Goal: Communication & Community: Answer question/provide support

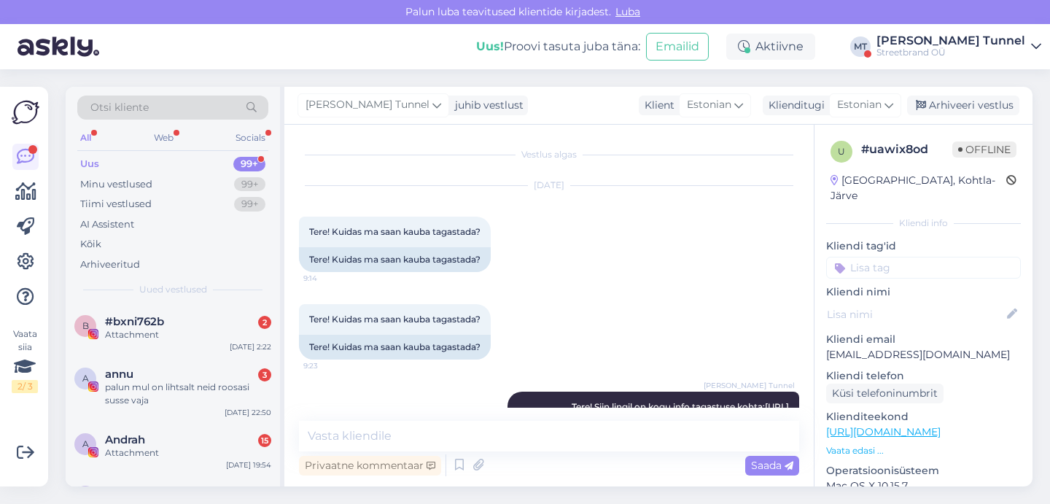
scroll to position [44, 0]
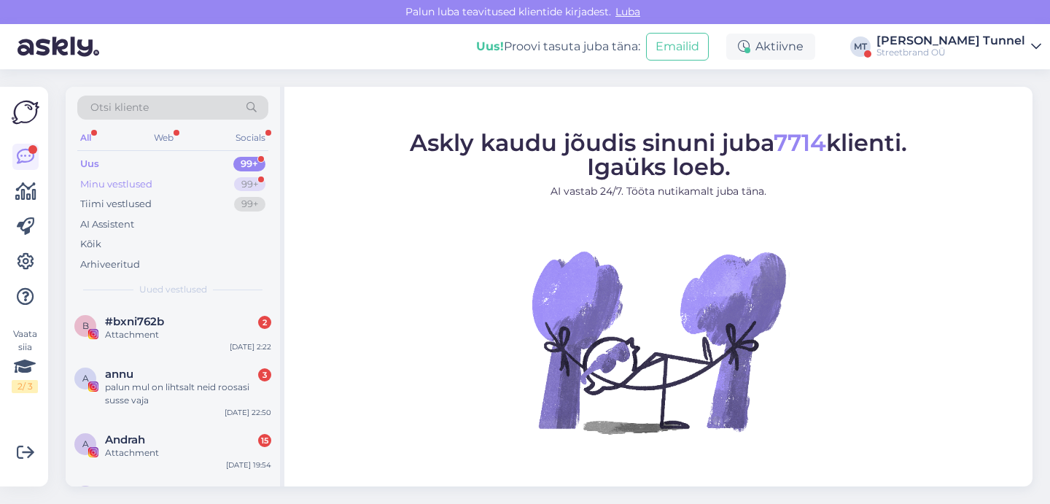
click at [219, 187] on div "Minu vestlused 99+" at bounding box center [172, 184] width 191 height 20
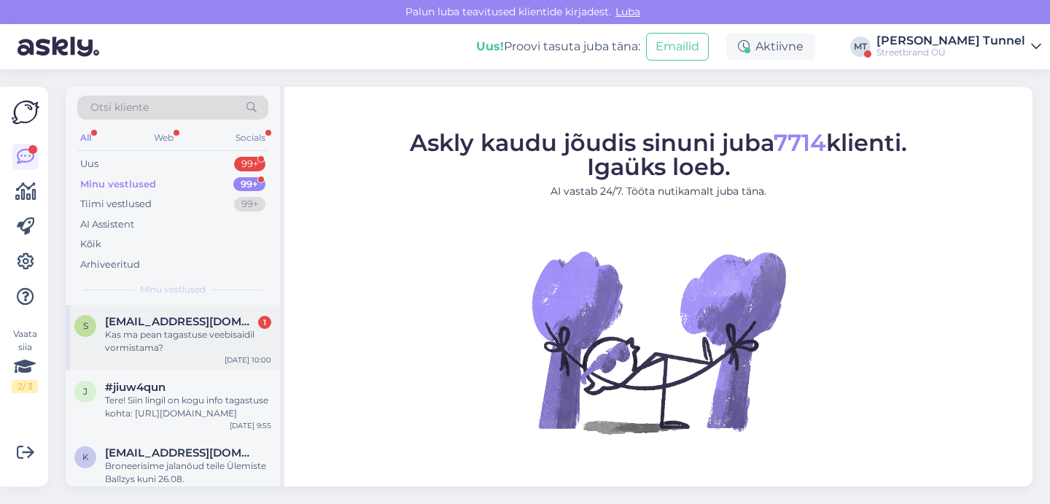
click at [219, 311] on div "s [EMAIL_ADDRESS][DOMAIN_NAME] 1 Kas ma pean tagastuse veebisaidil vormistama? …" at bounding box center [173, 338] width 214 height 66
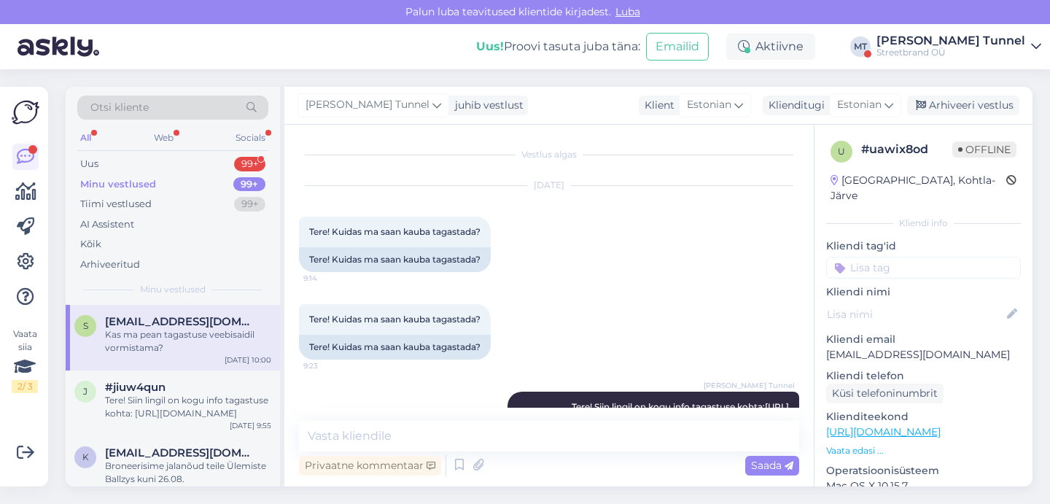
scroll to position [106, 0]
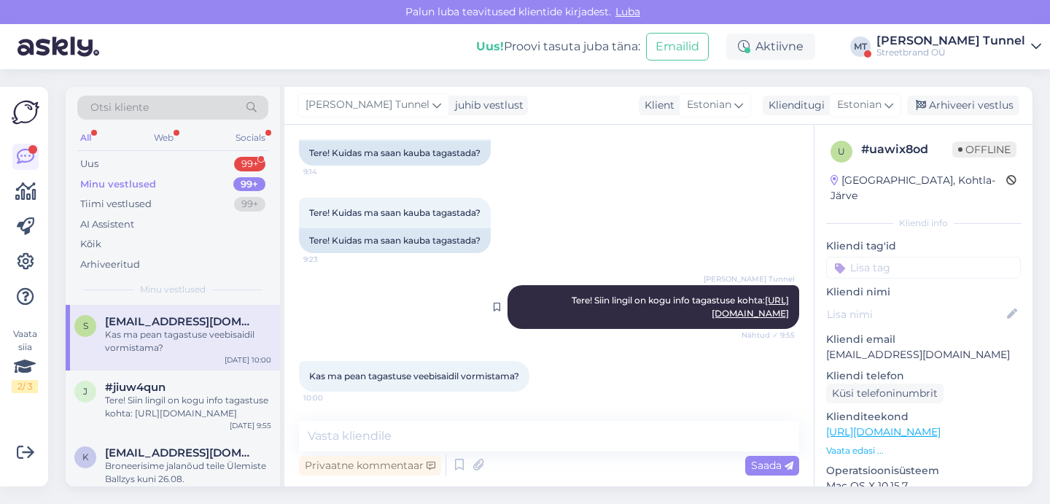
click at [712, 314] on link "[URL][DOMAIN_NAME]" at bounding box center [750, 307] width 77 height 24
click at [438, 438] on textarea at bounding box center [549, 436] width 500 height 31
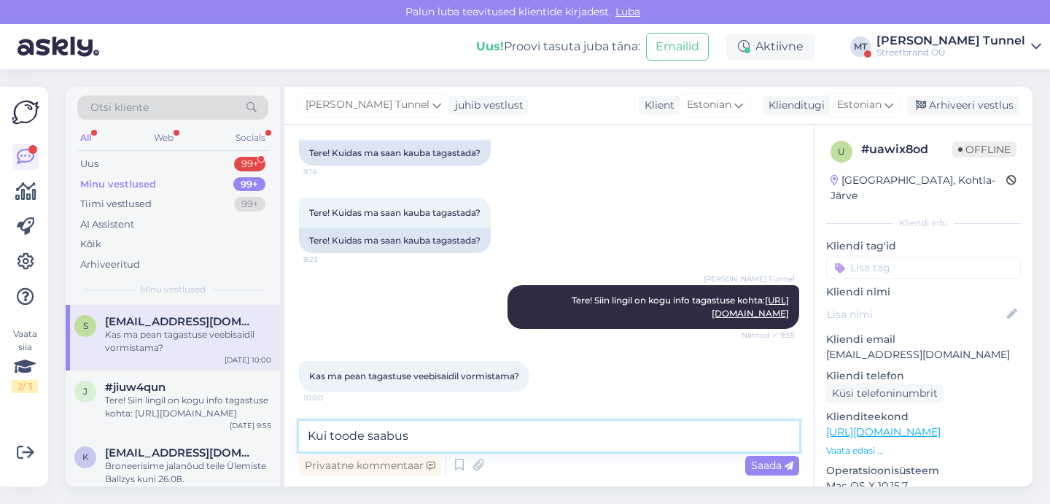
click at [423, 444] on textarea "Kui toode saabus" at bounding box center [549, 436] width 500 height 31
click at [330, 439] on textarea "Kui toode saabus" at bounding box center [549, 436] width 500 height 31
click at [421, 437] on textarea "Kui tagastate toode saabus" at bounding box center [549, 436] width 500 height 31
drag, startPoint x: 531, startPoint y: 437, endPoint x: 474, endPoint y: 437, distance: 56.9
click at [474, 437] on textarea "Kui tagastate toote valgesse saabus" at bounding box center [549, 436] width 500 height 31
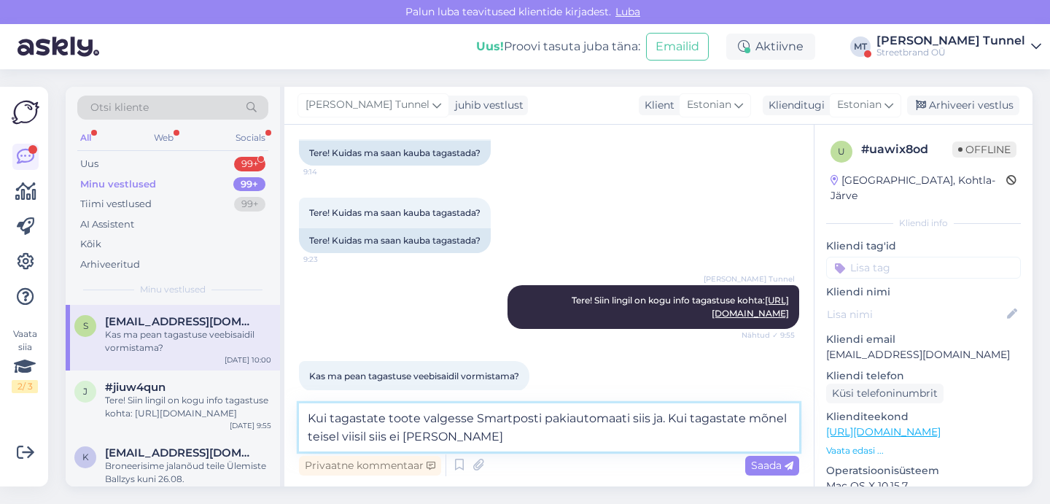
type textarea "Kui tagastate toote valgesse Smartposti pakiautomaati siis ja. Kui tagastate mõ…"
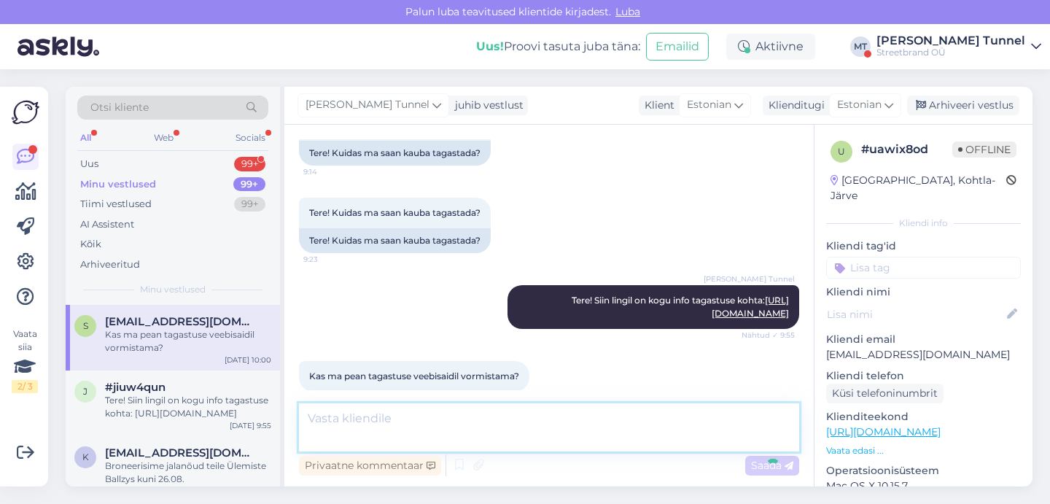
scroll to position [182, 0]
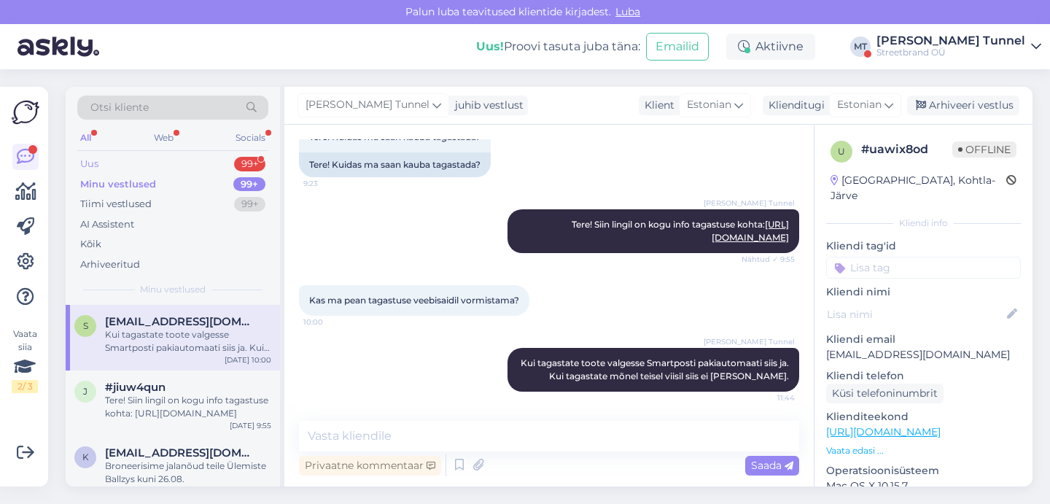
click at [198, 166] on div "Uus 99+" at bounding box center [172, 164] width 191 height 20
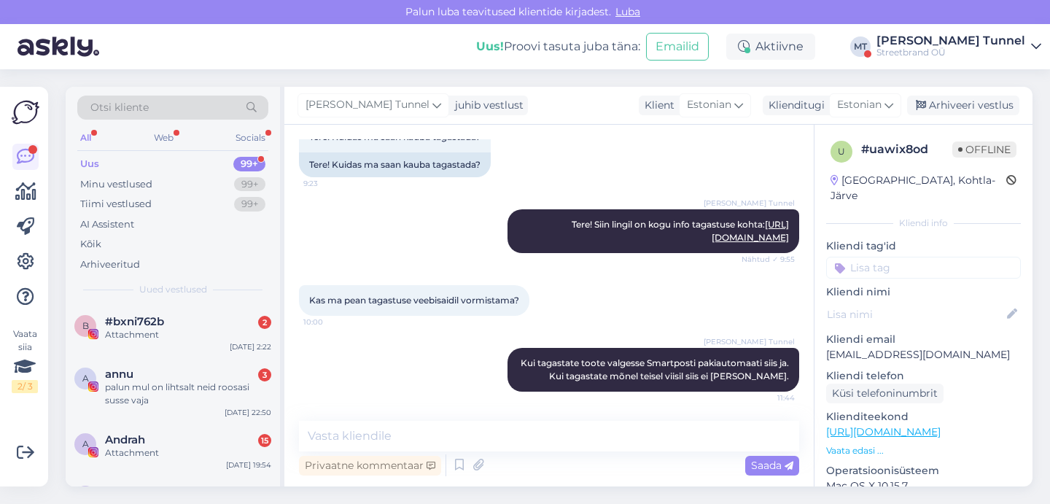
click at [995, 44] on div "[PERSON_NAME] Tunnel" at bounding box center [950, 41] width 149 height 12
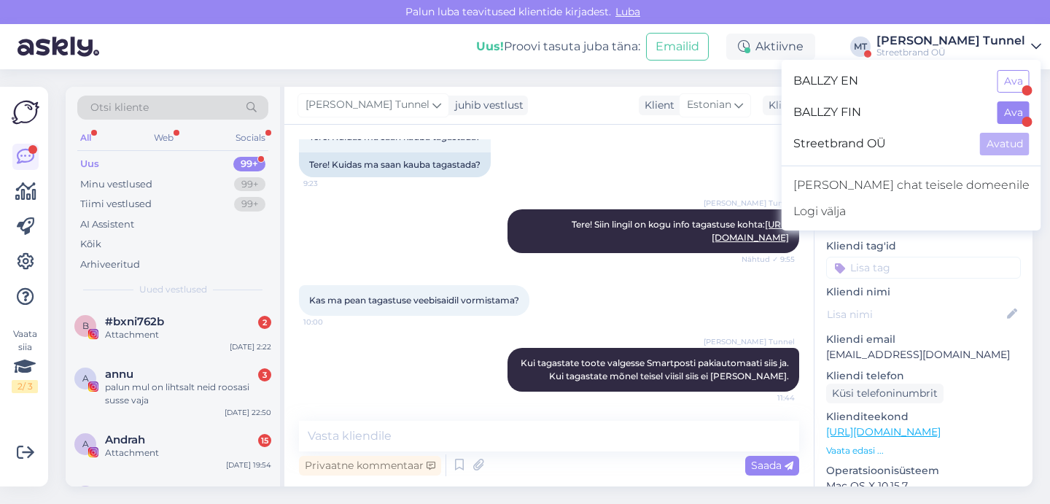
click at [1019, 118] on button "Ava" at bounding box center [1013, 112] width 32 height 23
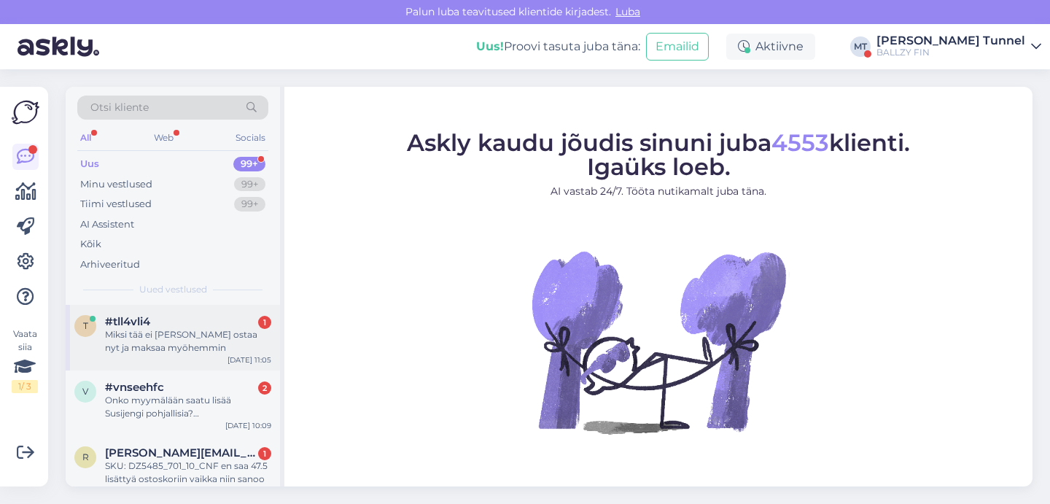
click at [223, 344] on div "Miksi tää ei anna mun ostaa nyt ja maksaa myöhemmin" at bounding box center [188, 341] width 166 height 26
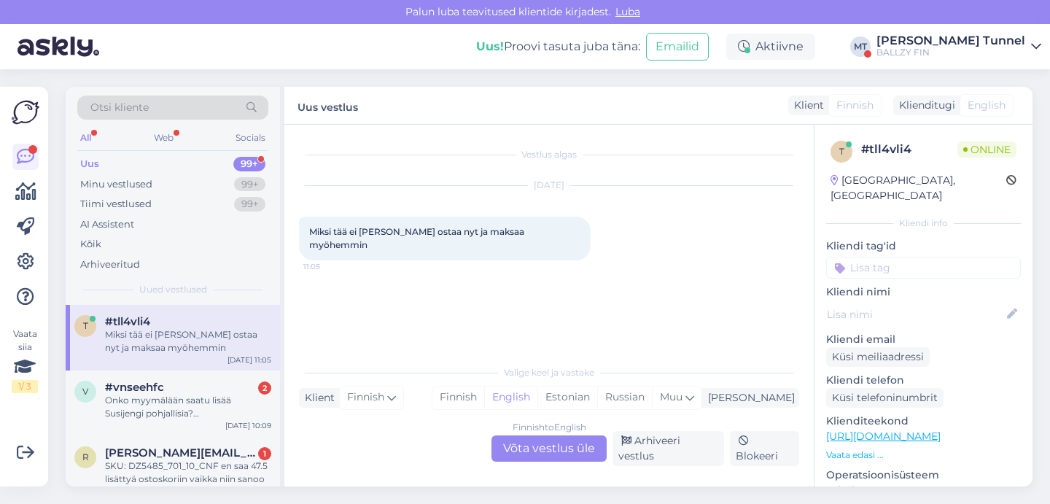
click at [558, 456] on div "Finnish to English Võta vestlus üle" at bounding box center [548, 448] width 115 height 26
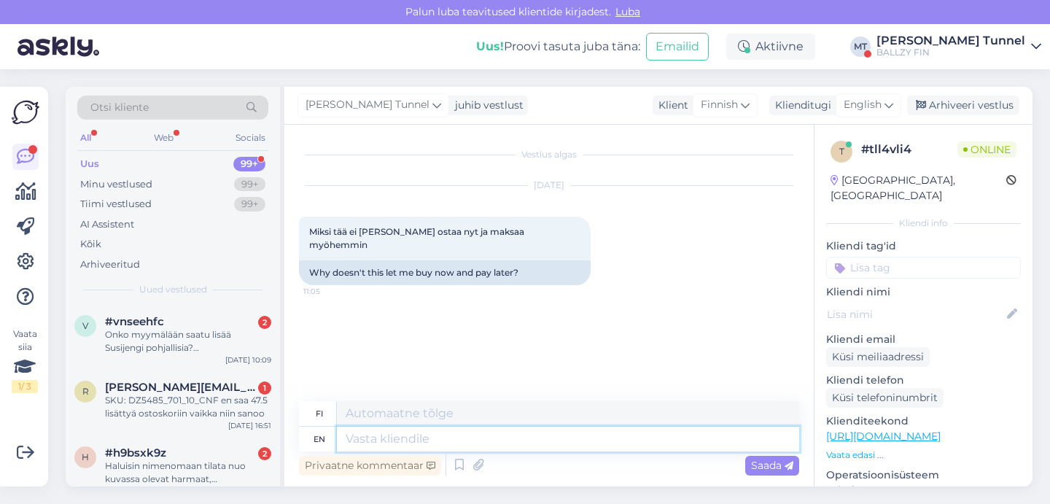
click at [371, 445] on textarea at bounding box center [568, 439] width 462 height 25
type textarea "There a"
type textarea "Siellä"
type textarea "There are"
type textarea "On"
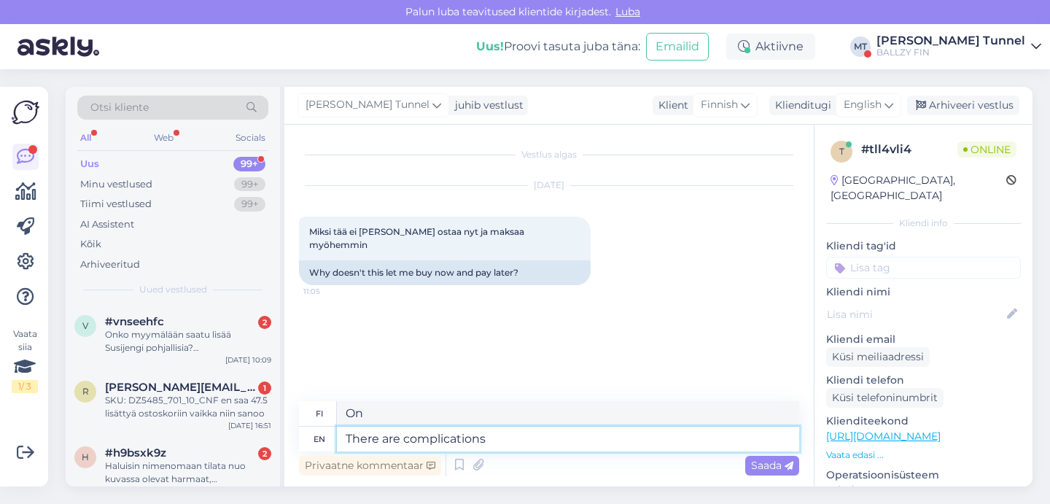
type textarea "There are complications"
type textarea "On komplikaatioita"
type textarea "There are complications on our"
type textarea "Meillä on komplikaatioita"
type textarea "There are complications on our webstore a"
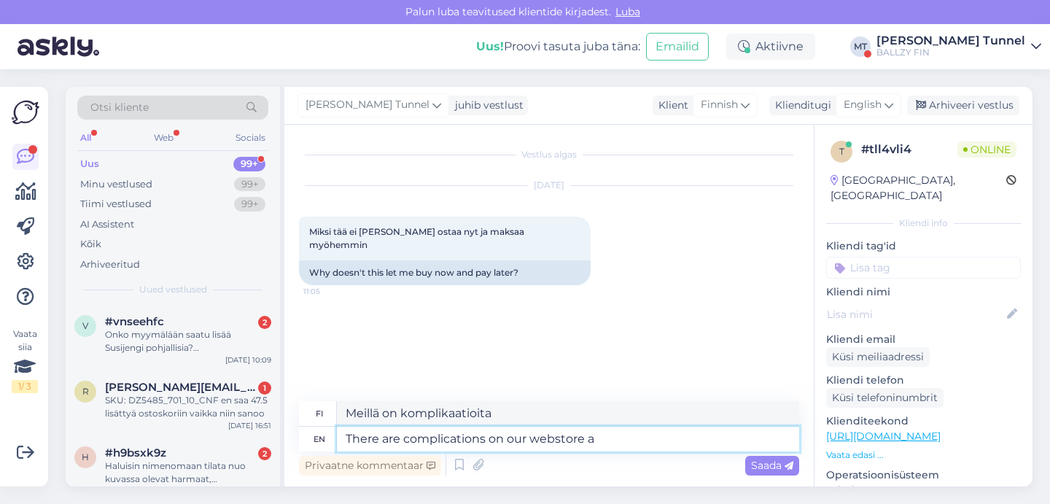
type textarea "Verkkokaupassamme on ongelmia"
type textarea "There are complications on our webstore at th"
type textarea "Verkkokaupassamme on ongelmia osoitteessa"
type textarea "There are complications on our webstore at the moment"
type textarea "Verkkokaupassamme on tällä hetkellä ongelmia"
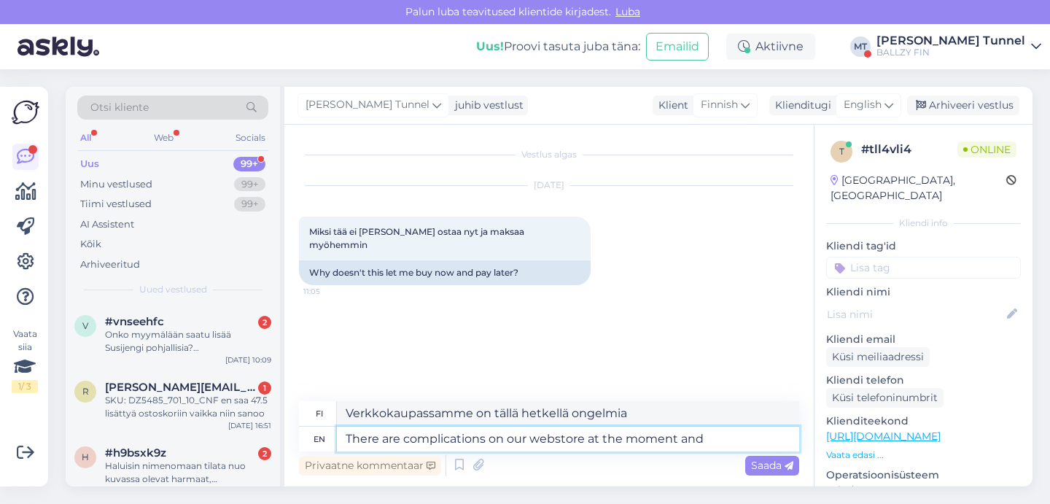
type textarea "There are complications on our webstore at the moment and"
type textarea "Verkkokaupassamme on tällä hetkellä ongelmia ja"
type textarea "There are complications on our webstore at the moment and we a"
type textarea "Verkkokaupassamme on tällä hetkellä ongelmia ja me"
type textarea "There are complications on our webstore at the moment and we are tr"
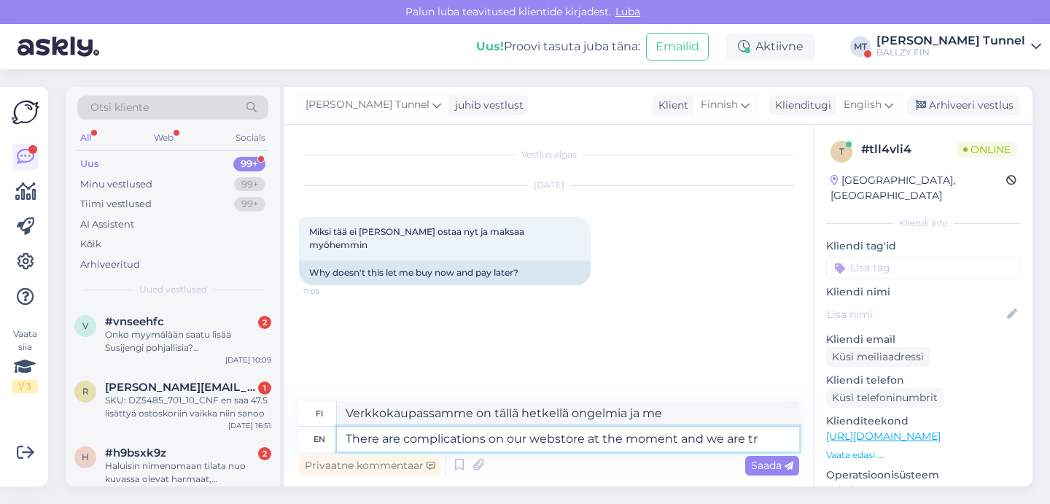
type textarea "Verkkokaupassamme on tällä hetkellä ongelmia ja olemme"
type textarea "There are complications on our webstore at the moment and we are truly so"
type textarea "Verkkokaupassamme on tällä hetkellä ongelmia ja olemme todella"
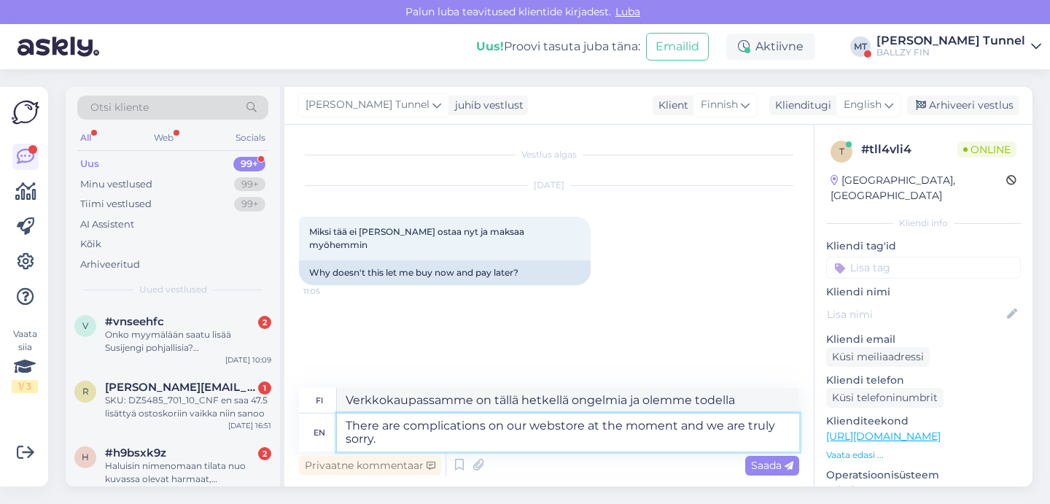
type textarea "There are complications on our webstore at the moment and we are truly sorry."
type textarea "Verkkokaupassamme on tällä hetkellä ongelmia, ja olemme todella pahoillamme."
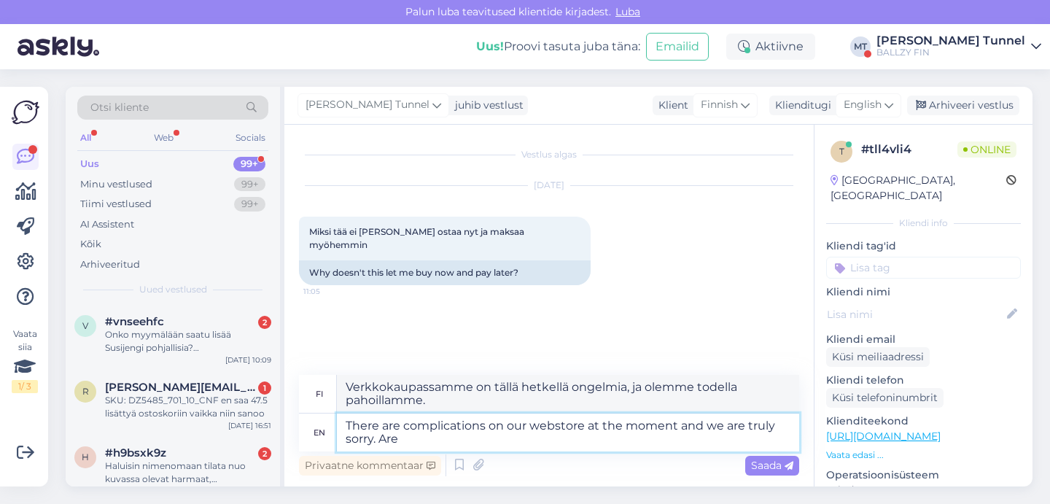
type textarea "There are complications on our webstore at the moment and we are truly sorry. A…"
type textarea "Verkkokaupassamme on tällä hetkellä ongelmia ja olemme todella pahoillamme."
type textarea "There are complications on our webstore at the moment and we are truly sorry."
type textarea "Verkkokaupassamme on tällä hetkellä ongelmia, ja olemme todella pahoillamme."
type textarea "There are complications on our webstore at the moment and we are truly sorry. If"
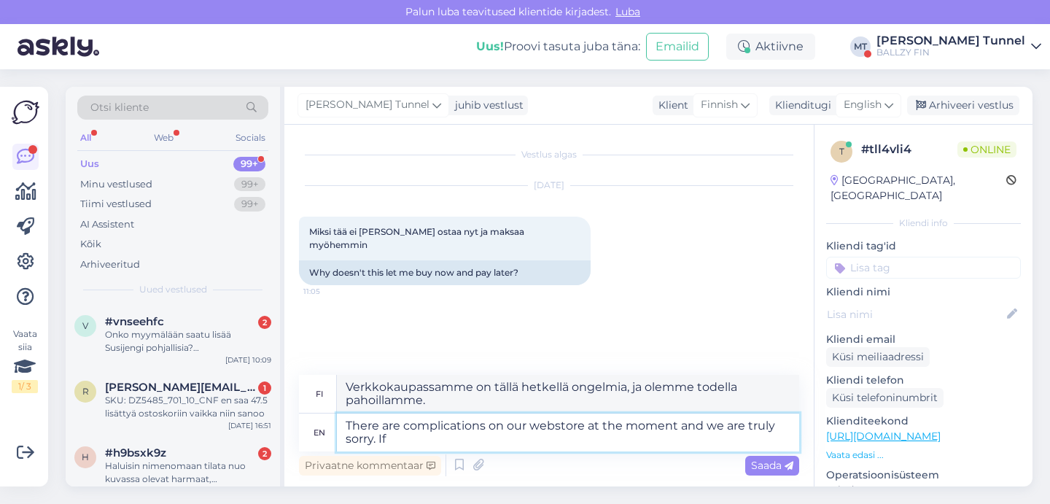
type textarea "Verkkokaupassamme on tällä hetkellä ongelmia ja olemme todella pahoillamme. Jos"
type textarea "There are complications on our webstore at the moment and we are truly sorry. I…"
type textarea "Verkkokaupassamme on tällä hetkellä ongelmia ja olemme todella pahoillamme. Jos…"
type textarea "There are complications on our webstore at the moment and we are truly sorry. I…"
type textarea "Verkkokaupassamme on tällä hetkellä ongelmia ja olemme todella pahoillamme. Jos…"
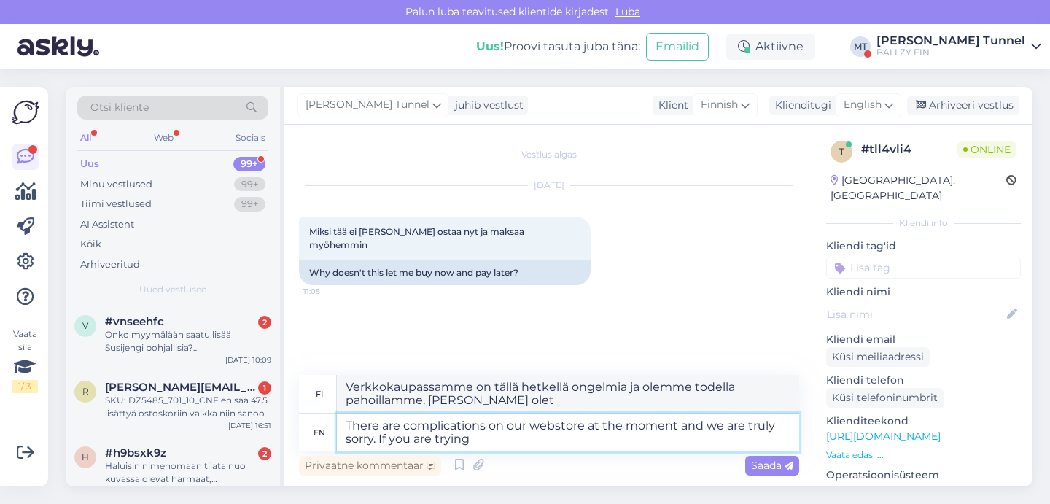
type textarea "There are complications on our webstore at the moment and we are truly sorry. I…"
type textarea "Verkkokaupassamme on tällä hetkellä ongelmia ja olemme todella pahoillamme. Jos…"
type textarea "There are complications on our webstore at the moment and we are truly sorry. I…"
type textarea "Verkkokaupassamme on tällä hetkellä ongelmia ja olemme todella pahoillamme. Jos…"
type textarea "There are complications on our webstore at the moment and we are truly sorry. I…"
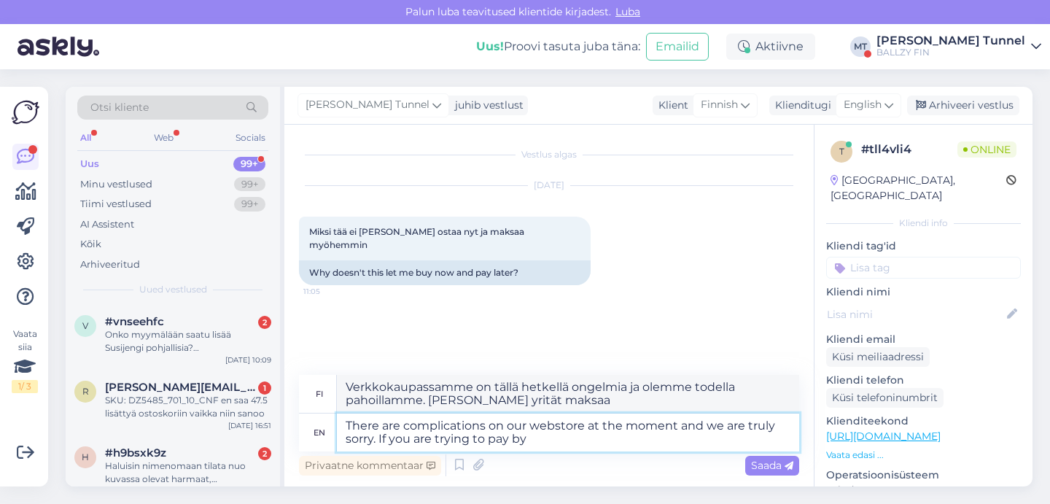
type textarea "Verkkokaupassamme on tällä hetkellä ongelmia ja olemme todella pahoillamme. Jos…"
type textarea "There are complications on our webstore at the moment and we are truly sorry. I…"
type textarea "Verkkokaupassamme on tällä hetkellä ongelmia, ja olemme todella pahoillamme. Jo…"
type textarea "There are complications on our webstore at the moment and we are truly sorry. I…"
type textarea "Verkkokaupassamme on tällä hetkellä ongelmia ja olemme todella pahoillamme. Jos…"
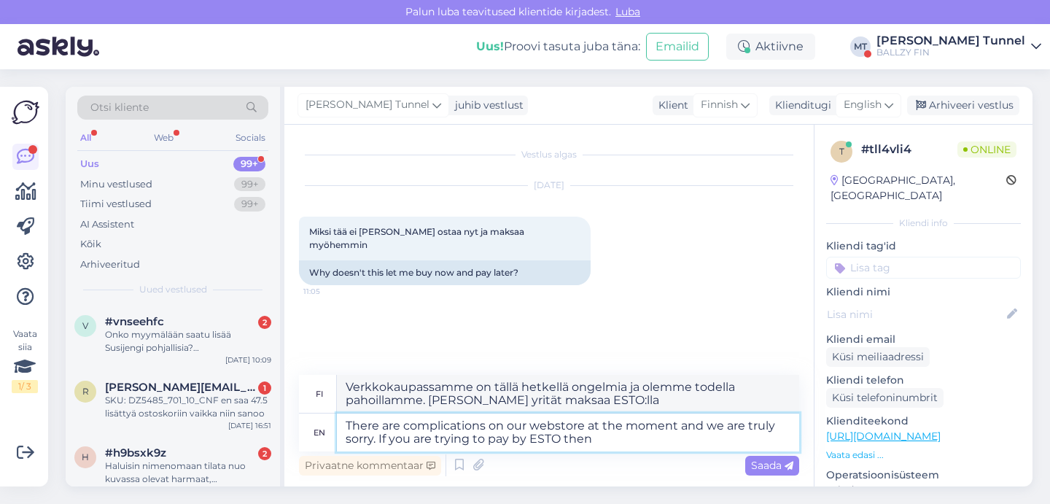
type textarea "There are complications on our webstore at the moment and we are truly sorry. I…"
type textarea "Verkkokaupassamme on tällä hetkellä ongelmia ja olemme todella pahoillamme. Jos…"
type textarea "There are complications on our webstore at the moment and we are truly sorry. I…"
type textarea "Verkkokaupassamme on tällä hetkellä ongelmia ja olemme todella pahoillamme. Jos…"
type textarea "There are complications on our webstore at the moment and we are truly sorry. I…"
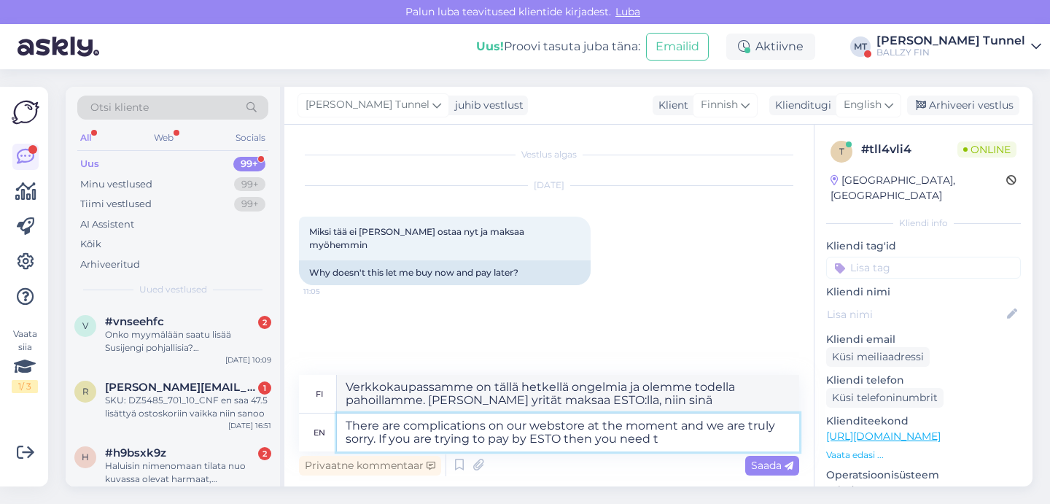
type textarea "Verkkokaupassamme on tällä hetkellä ongelmia ja olemme todella pahoillamme. Jos…"
type textarea "There are complications on our webstore at the moment and we are truly sorry. I…"
type textarea "Verkkokaupassamme on tällä hetkellä ongelmia ja olemme todella pahoillamme. Jos…"
type textarea "There are complications on our webstore at the moment and we are truly sorry. I…"
type textarea "Verkkokaupassamme on tällä hetkellä ongelmia, ja olemme todella pahoillamme. Jo…"
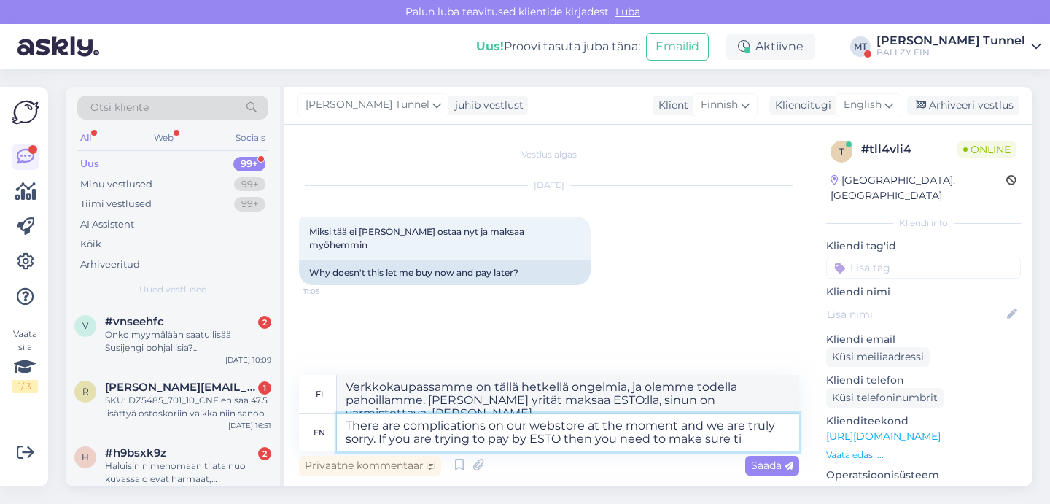
type textarea "There are complications on our webstore at the moment and we are truly sorry. I…"
type textarea "Verkkokaupassamme on tällä hetkellä ongelmia ja olemme todella pahoillamme. Jos…"
type textarea "There are complications on our webstore at the moment and we are truly sorry. I…"
type textarea "Verkkokaupassamme on tällä hetkellä ongelmia ja olemme todella pahoillamme. Jos…"
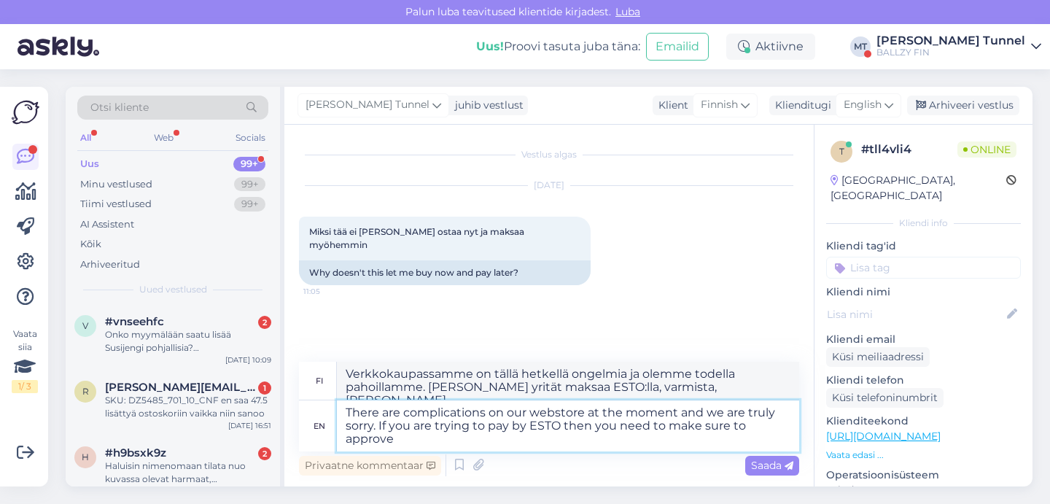
type textarea "There are complications on our webstore at the moment and we are truly sorry. I…"
type textarea "Verkkokaupassamme on tällä hetkellä ongelmia, ja olemme todella pahoillamme. Jo…"
type textarea "There are complications on our webstore at the moment and we are truly sorry. I…"
type textarea "Verkkokaupassamme on tällä hetkellä ongelmia, ja olemme todella pahoillamme. Jo…"
type textarea "There are complications on our webstore at the moment and we are truly sorry. I…"
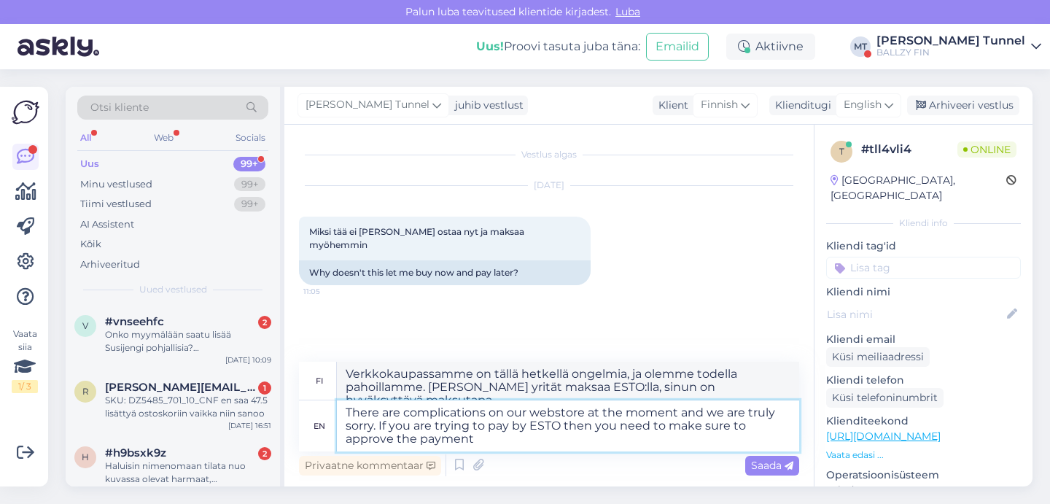
type textarea "Verkkokaupassamme on tällä hetkellä ongelmia, ja olemme todella pahoillamme. Jo…"
type textarea "There are complications on our webstore at the moment and we are truly sorry. I…"
type textarea "Verkkokaupassamme on tällä hetkellä ongelmia, ja olemme todella pahoillamme. Jo…"
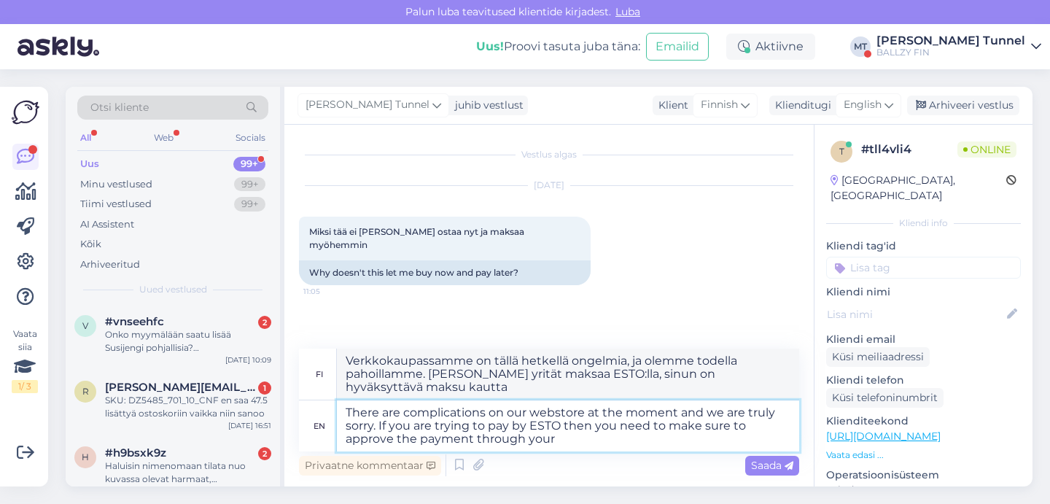
type textarea "There are complications on our webstore at the moment and we are truly sorry. I…"
type textarea "Verkkokaupassamme on tällä hetkellä ongelmia, ja olemme todella pahoillamme. Jo…"
type textarea "There are complications on our webstore at the moment and we are truly sorry. I…"
type textarea "Verkkokaupassamme on tällä hetkellä ongelmia, ja olemme todella pahoillamme. Jo…"
type textarea "There are complications on our webstore at the moment and we are truly sorry. I…"
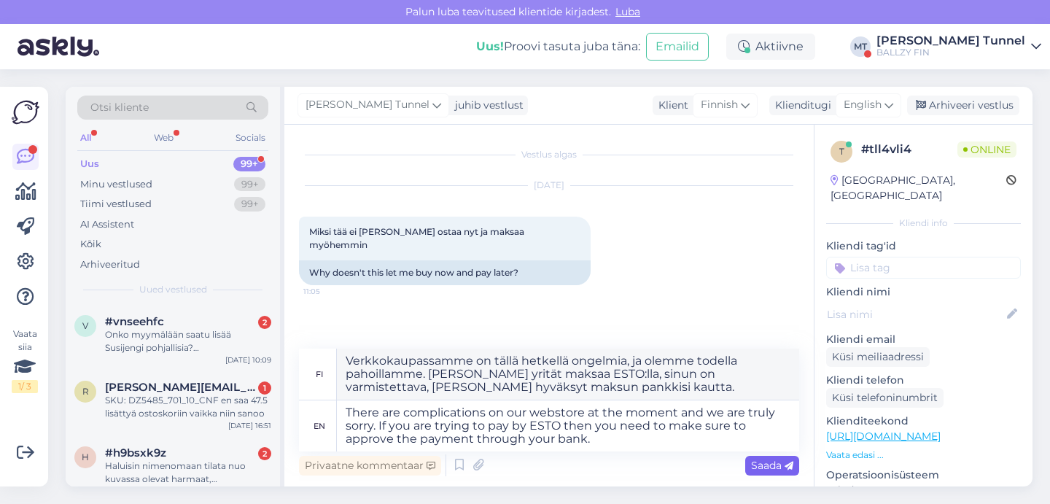
click at [779, 467] on span "Saada" at bounding box center [772, 465] width 42 height 13
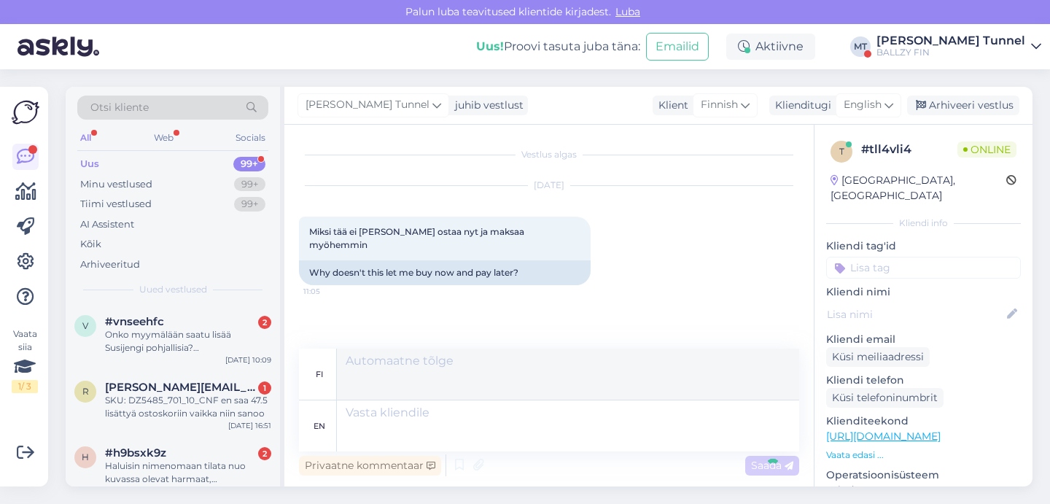
scroll to position [53, 0]
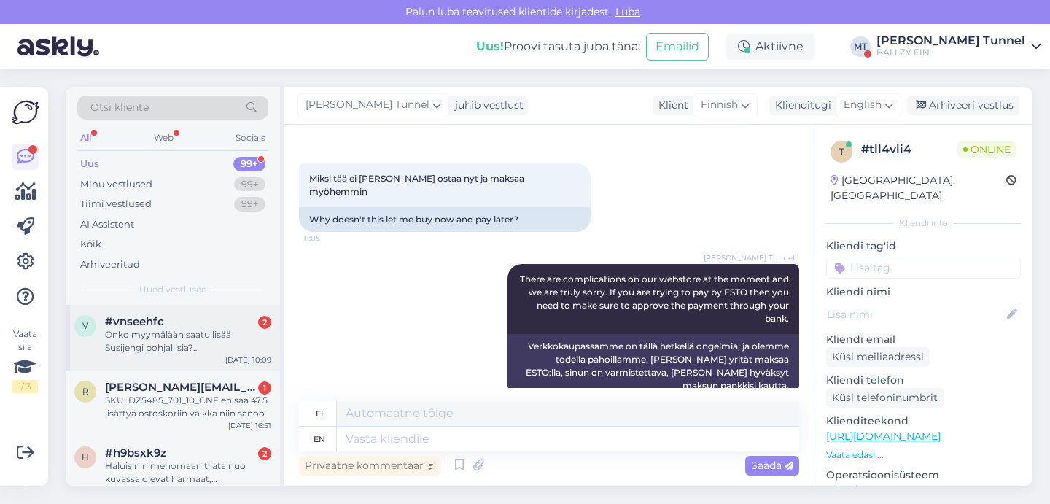
click at [208, 349] on div "Onko myymälään saatu lisää Susijengi pohjallisia? Viimeksi kun kävimme kaupassa…" at bounding box center [188, 341] width 166 height 26
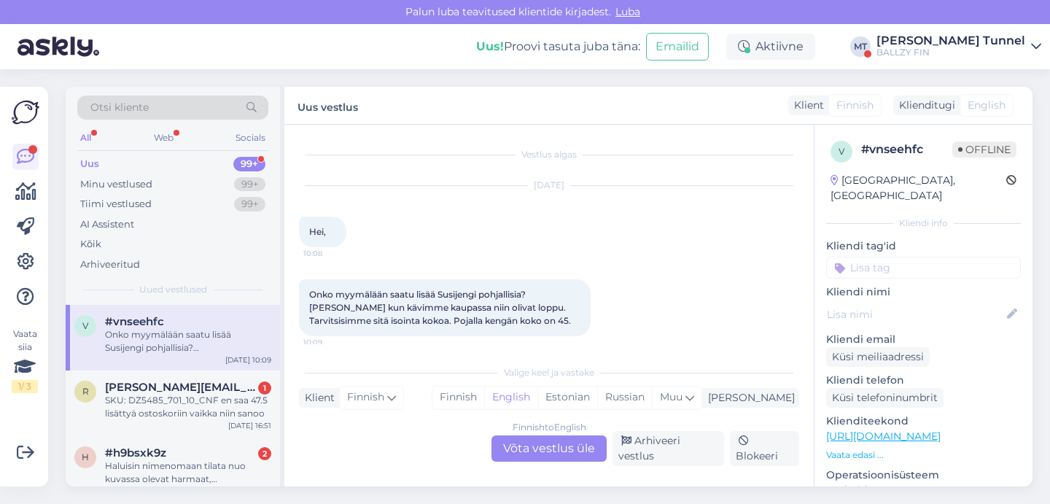
click at [550, 458] on div "Finnish to English Võta vestlus üle" at bounding box center [548, 448] width 115 height 26
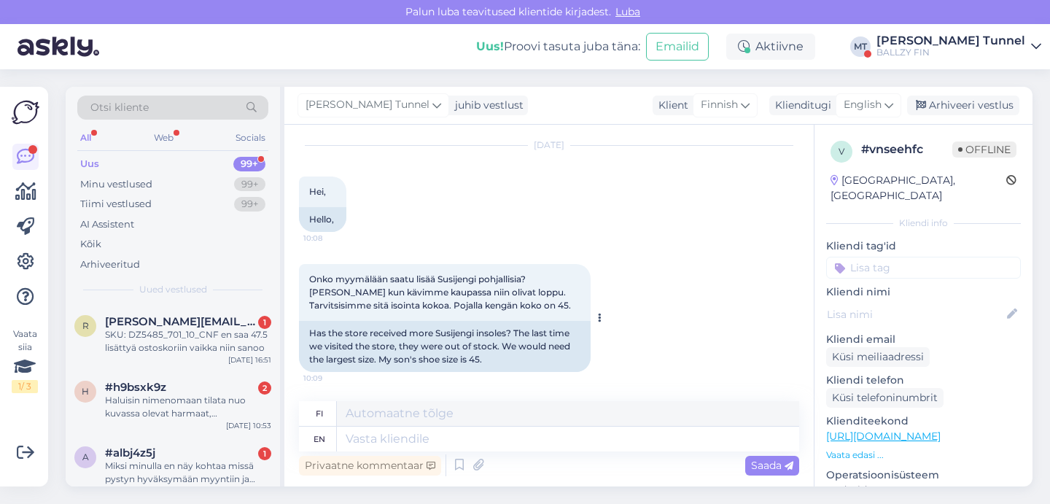
scroll to position [40, 0]
drag, startPoint x: 437, startPoint y: 334, endPoint x: 507, endPoint y: 335, distance: 69.3
click at [507, 335] on div "Has the store received more Susijengi insoles? The last time we visited the sto…" at bounding box center [445, 346] width 292 height 51
click at [511, 339] on div "Has the store received more Susijengi insoles? The last time we visited the sto…" at bounding box center [445, 346] width 292 height 51
drag, startPoint x: 437, startPoint y: 333, endPoint x: 510, endPoint y: 335, distance: 72.9
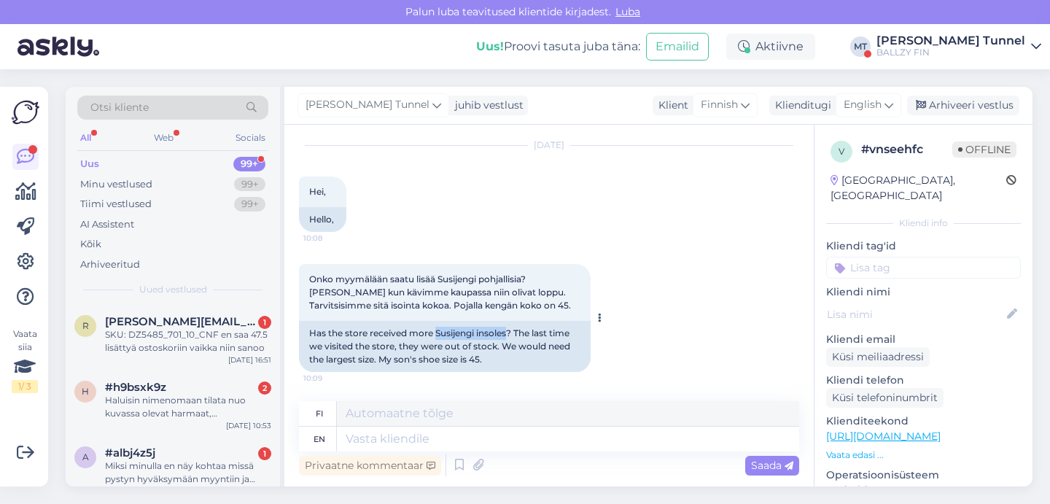
click at [510, 335] on div "Has the store received more Susijengi insoles? The last time we visited the sto…" at bounding box center [445, 346] width 292 height 51
copy div "Susijengi insoles"
drag, startPoint x: 440, startPoint y: 279, endPoint x: 528, endPoint y: 281, distance: 88.3
click at [529, 281] on span "Onko myymälään saatu lisää Susijengi pohjallisia? Viimeksi kun kävimme kaupassa…" at bounding box center [440, 291] width 262 height 37
copy span "Susijengi pohjallisia?"
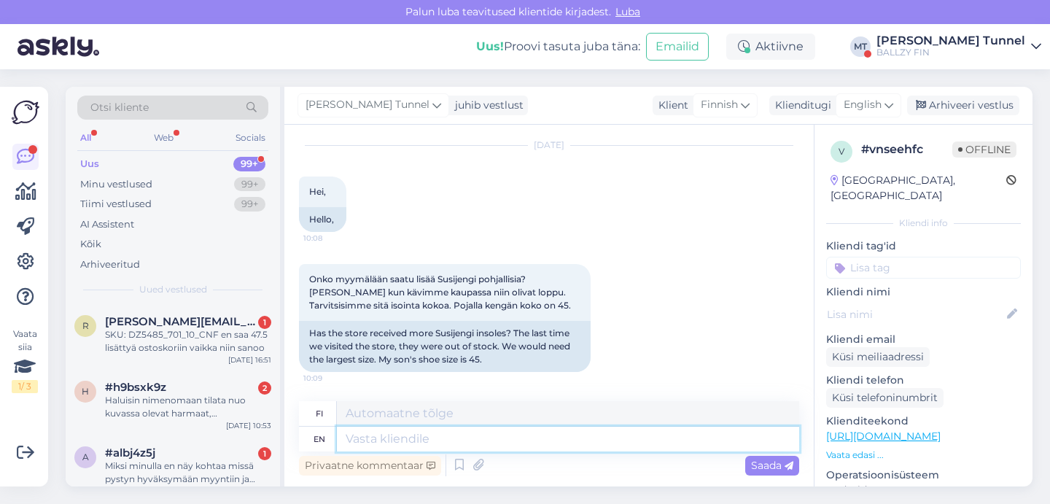
click at [437, 445] on textarea at bounding box center [568, 439] width 462 height 25
type textarea "Hello!"
type textarea "Hei!"
type textarea "Hello! We"
type textarea "Hei! Me"
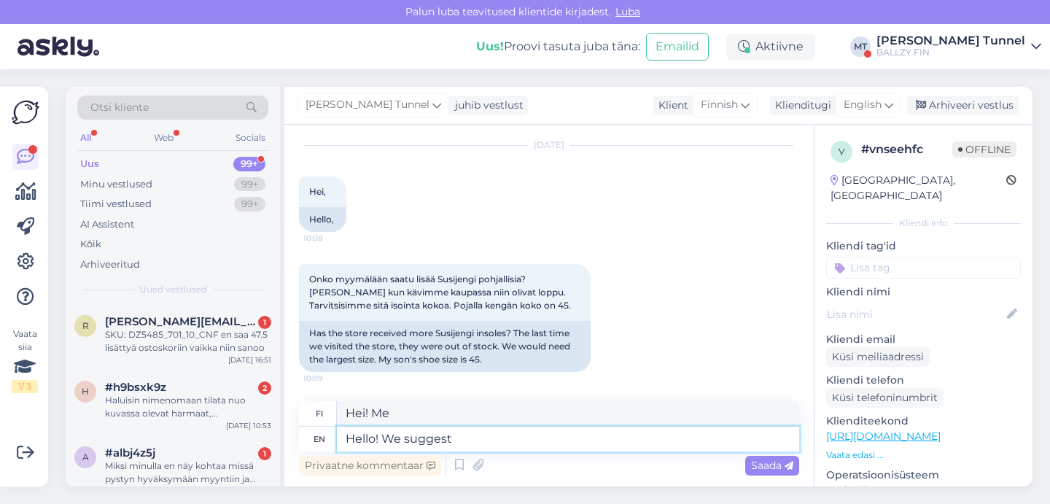
type textarea "Hello! We suggest"
type textarea "Hei! Suosittelemme"
type textarea "Hello! We suggest you t"
type textarea "Hei! Suosittelemme sinua"
type textarea "Hello! We suggest you to ca"
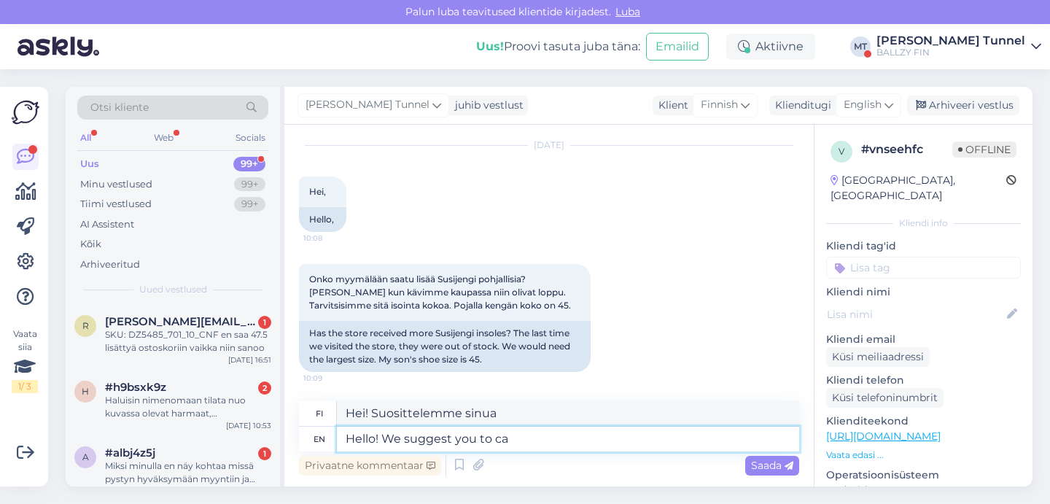
type textarea "Hei! Suosittelemme, että"
type textarea "Hello! We suggest you to call"
type textarea "Hei! Suosittelemme soittamaan"
type textarea "Hello! We suggest you to call the s"
type textarea "Hei! Suosittelemme, että soitat numeroon"
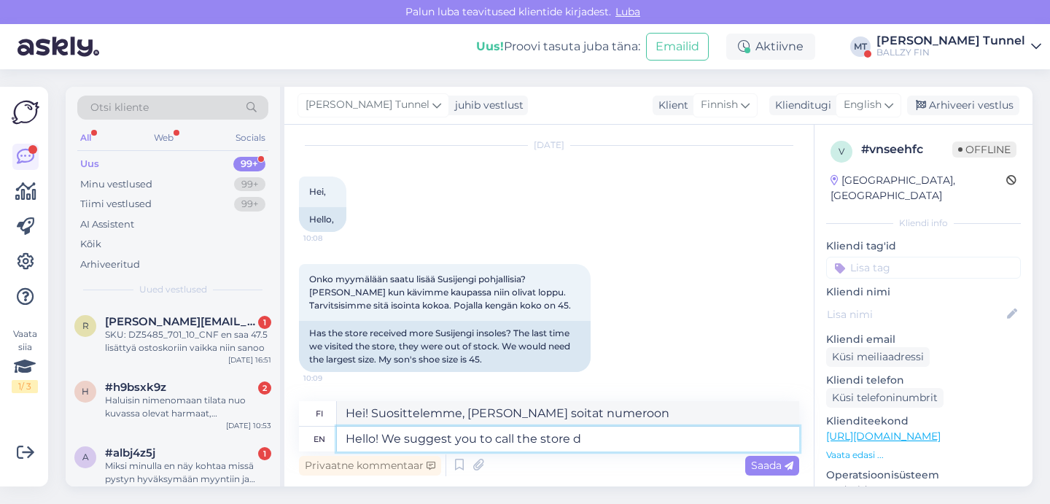
type textarea "Hello! We suggest you to call the store di"
type textarea "Hei! Suosittelemme soittamaan myymälään"
type textarea "Hello! We suggest you to call the store directly"
type textarea "Hei! Suosittelemme soittamaan suoraan myymälään"
type textarea "Hello! We suggest you to call the store directly to a"
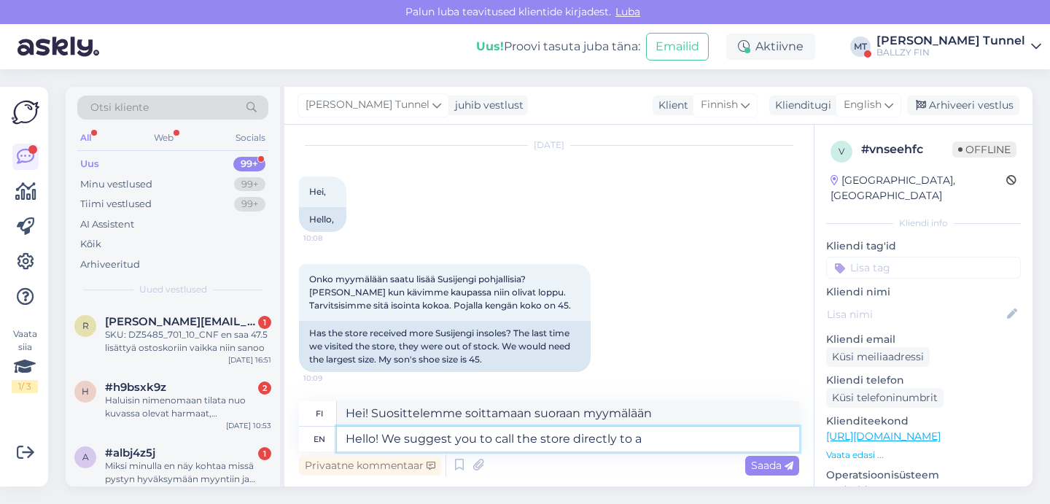
type textarea "Hei! Suosittelemme soittamaan suoraan myymälään numeroon"
type textarea "Hello! We suggest you to call the store directly to ask"
type textarea "Hei! Suosittelemme soittamaan suoraan myymälään ja kysymään"
type textarea "Hello! We suggest you to call the store directly to ask about t"
type textarea "Hei! Suosittelemme soittamaan suoraan myymälään ja kysymään asiasta."
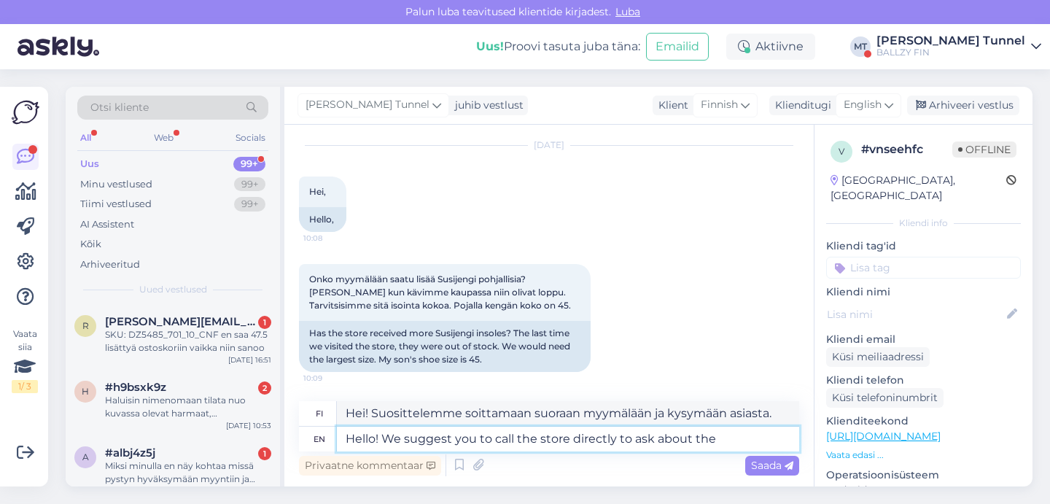
type textarea "Hello! We suggest you to call the store directly to ask about the"
type textarea "Hei! Suosittelemme, että soitat suoraan myymälään ja kysyt asiasta."
type textarea "Hello! We suggest you to call the store directly to ask about the stock"
type textarea "Hei! Suosittelemme soittamaan suoraan myymälään ja kysymään varastotilanteesta."
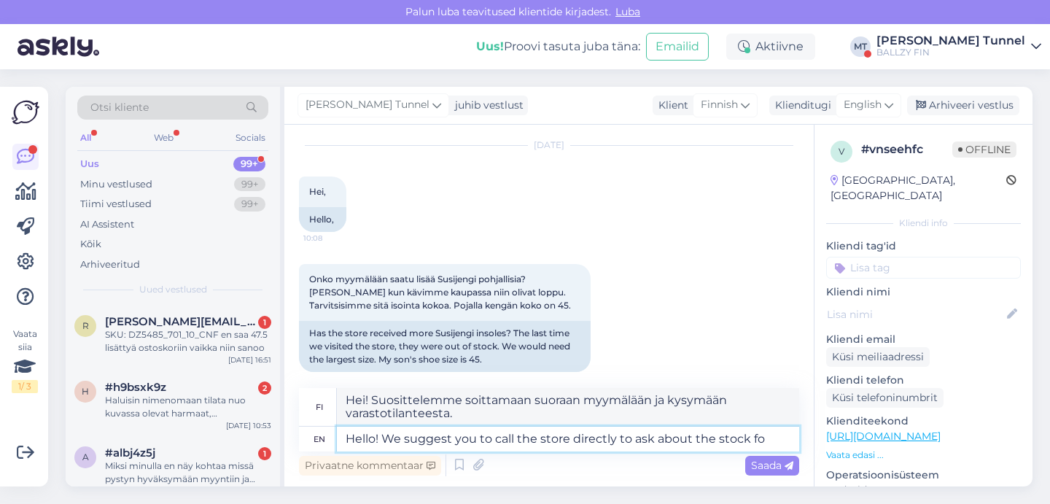
type textarea "Hello! We suggest you to call the store directly to ask about the stock for"
type textarea "Hei! Suosittelemme, että soitat suoraan myymälään ja kysyt varastotilanteesta."
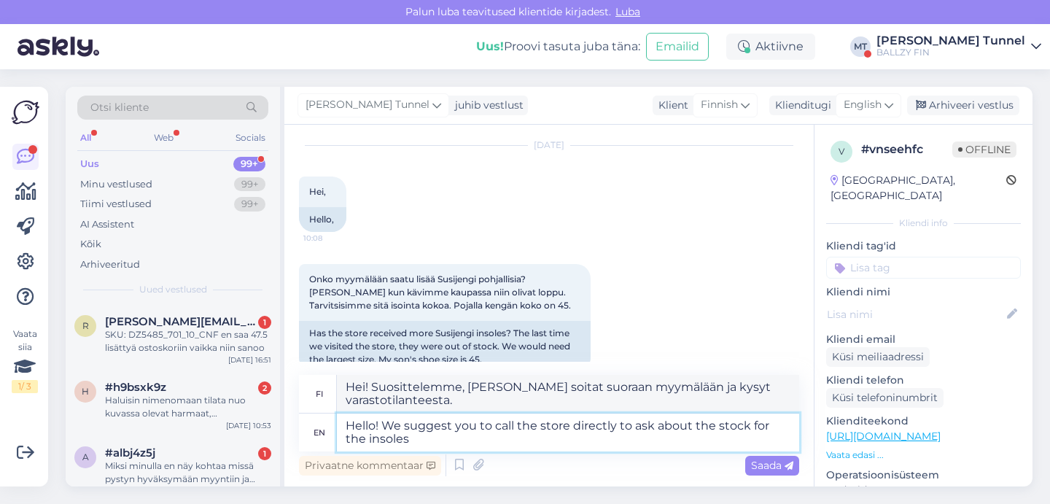
type textarea "Hello! We suggest you to call the store directly to ask about the stock for the…"
type textarea "Hei! Suosittelemme, että soitat suoraan myymälään ja kysyt pohjallisten varasto…"
click at [537, 429] on textarea "Hello! We suggest you to call the store directly to ask about the stock for the…" at bounding box center [568, 432] width 462 height 38
type textarea "Hello! We suggest you to call the preferred store directly to ask about the sto…"
type textarea "Hei! Suosittelemme, että soitat suoraan haluamaasi liikkeeseen ja kysyt pohjall…"
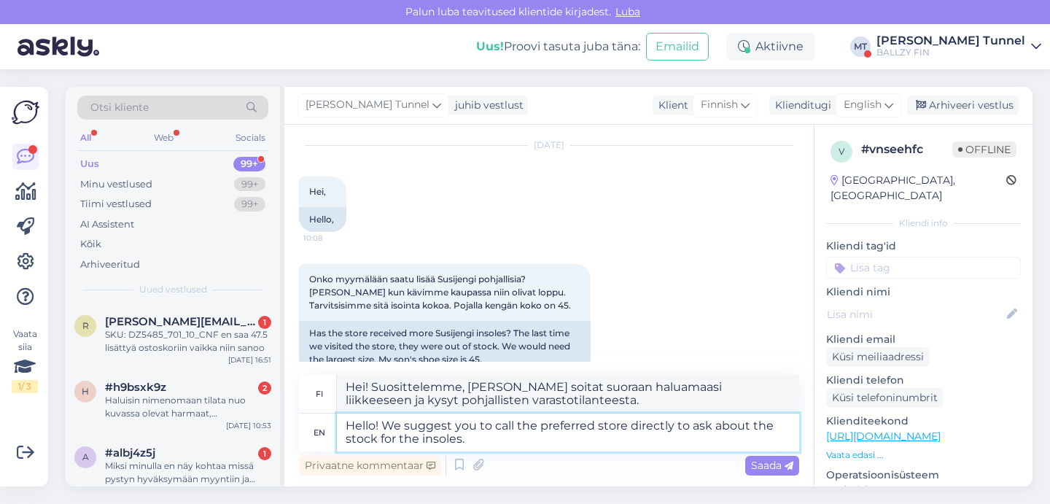
click at [578, 435] on textarea "Hello! We suggest you to call the preferred store directly to ask about the sto…" at bounding box center [568, 432] width 462 height 38
click at [572, 427] on textarea "Hello! We suggest you to call the preferred store directly to ask about the sto…" at bounding box center [568, 432] width 462 height 38
type textarea "Hello! We suggest you to call the preferred store directly to ask about the sto…"
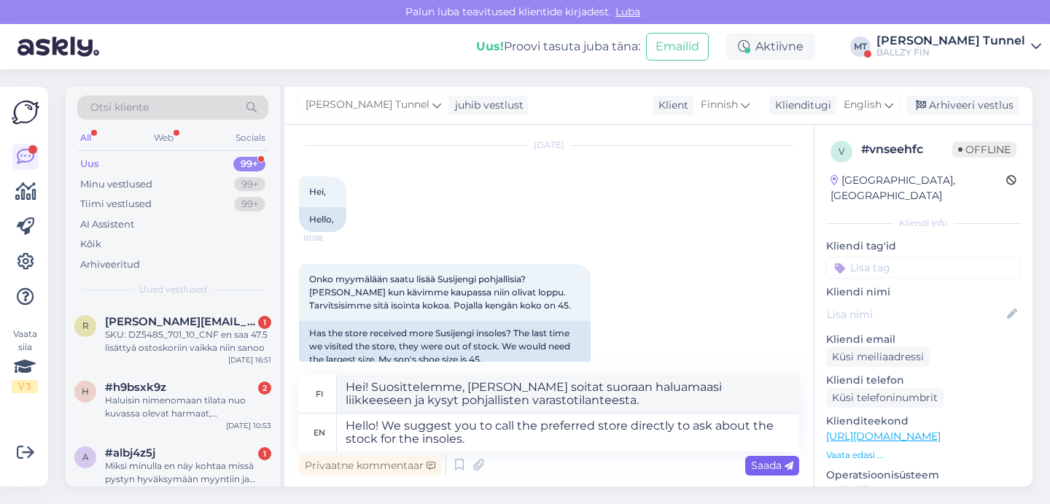
click at [781, 459] on span "Saada" at bounding box center [772, 465] width 42 height 13
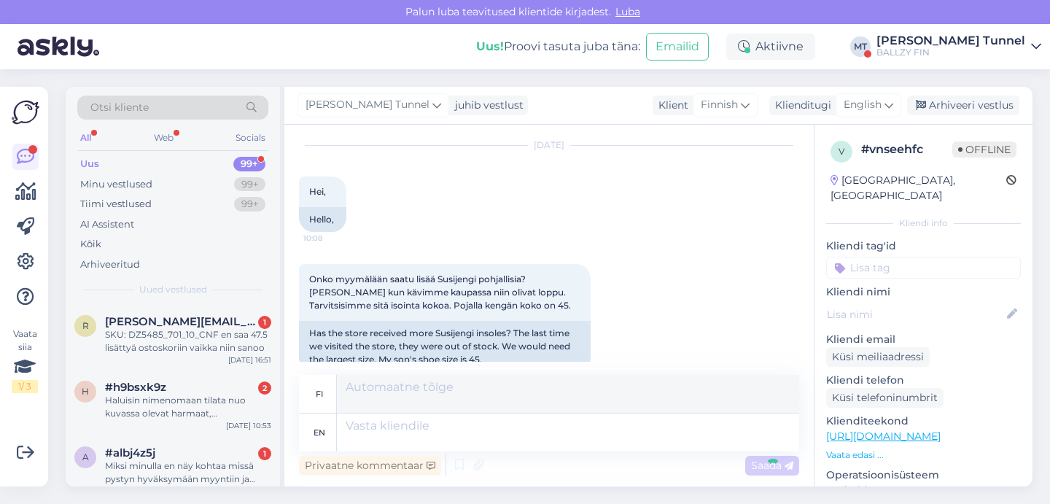
scroll to position [154, 0]
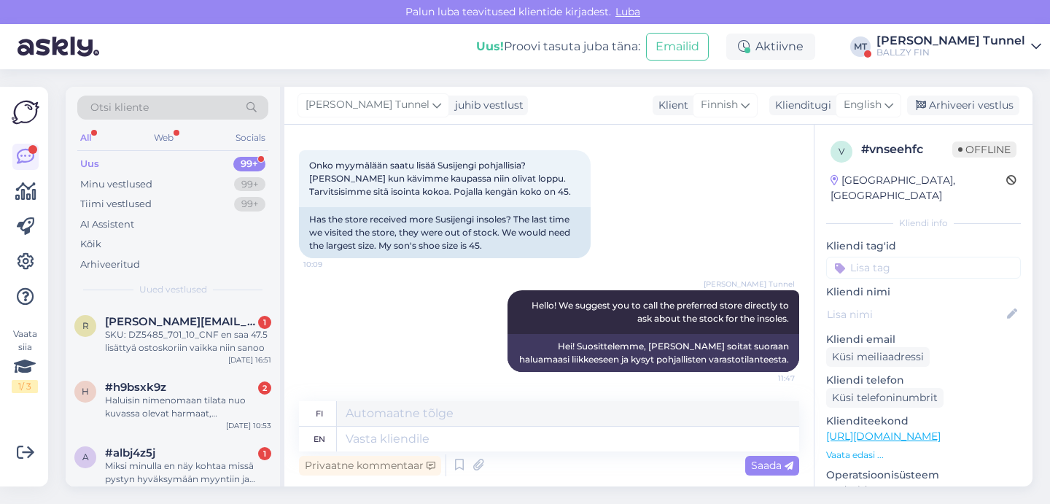
click at [977, 49] on div "BALLZY FIN" at bounding box center [950, 53] width 149 height 12
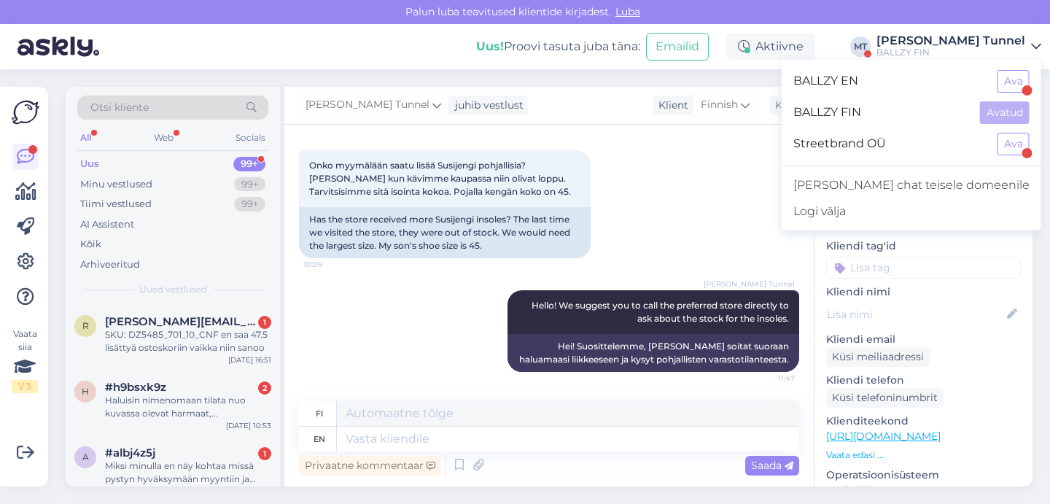
click at [1011, 95] on div "BALLZY EN Ava" at bounding box center [912, 81] width 260 height 31
click at [1023, 85] on button "Ava" at bounding box center [1013, 81] width 32 height 23
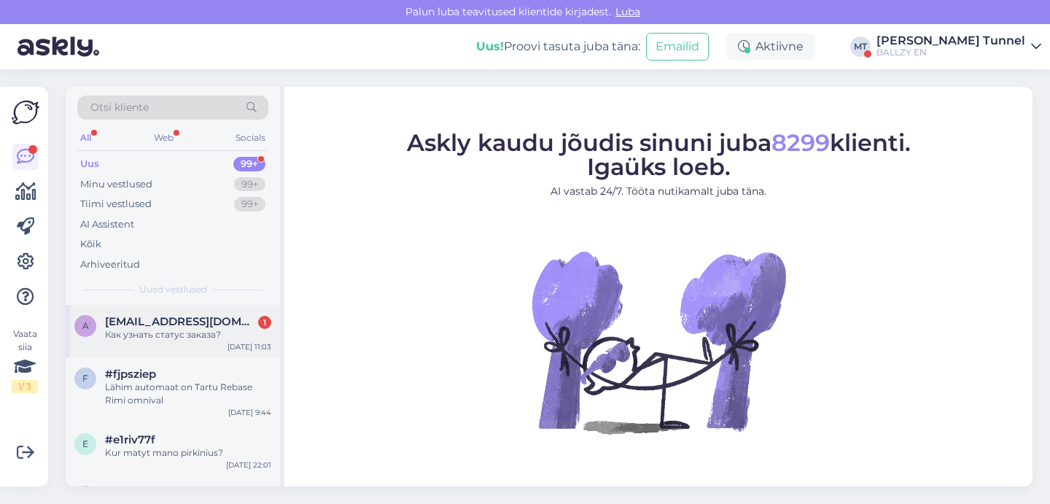
click at [211, 332] on div "Как узнать статус заказа?" at bounding box center [188, 334] width 166 height 13
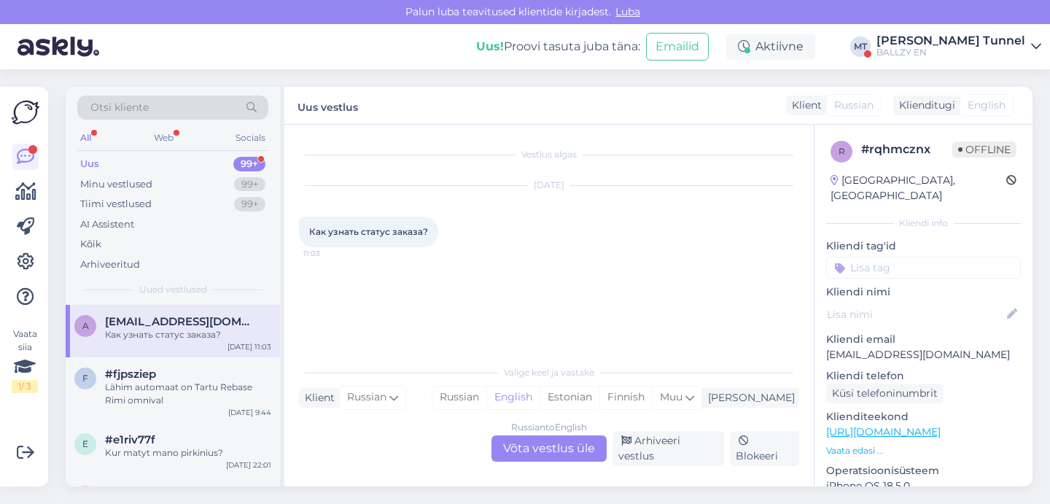
click at [534, 454] on div "Russian to English Võta vestlus üle" at bounding box center [548, 448] width 115 height 26
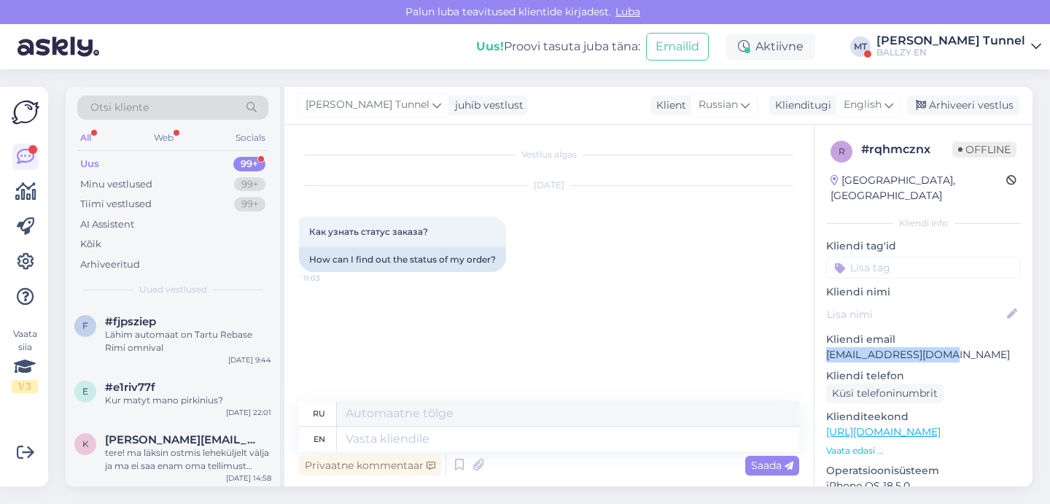
drag, startPoint x: 953, startPoint y: 338, endPoint x: 828, endPoint y: 339, distance: 124.7
click at [828, 347] on p "artjom9095@gmail.com" at bounding box center [923, 354] width 195 height 15
copy p "artjom9095@gmail.com"
click at [419, 440] on textarea at bounding box center [568, 439] width 462 height 25
type textarea "Hello!"
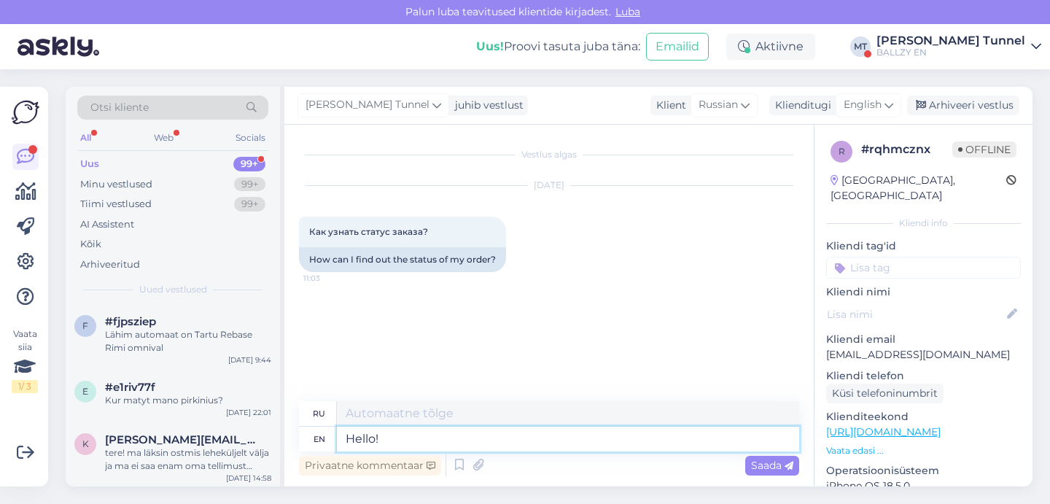
type textarea "Привет"
type textarea "Hello!"
type textarea "Привет!"
type textarea "Hello! As s"
type textarea "Привет! Как"
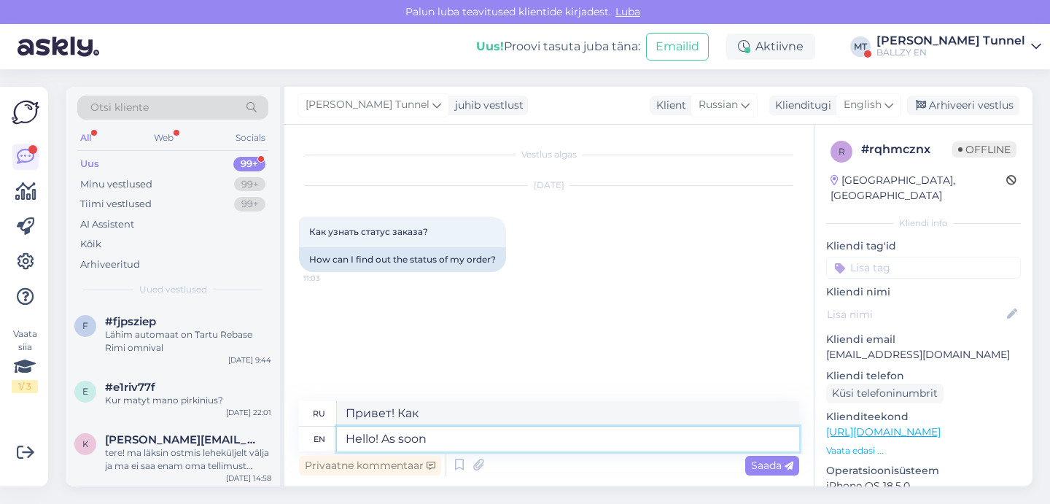
type textarea "Hello! As soon a"
type textarea "Привет! Как только"
type textarea "Hello! As soon as the package a"
type textarea "Здравствуйте! Как только посылка придёт,"
type textarea "Hello! As soon as the package has b"
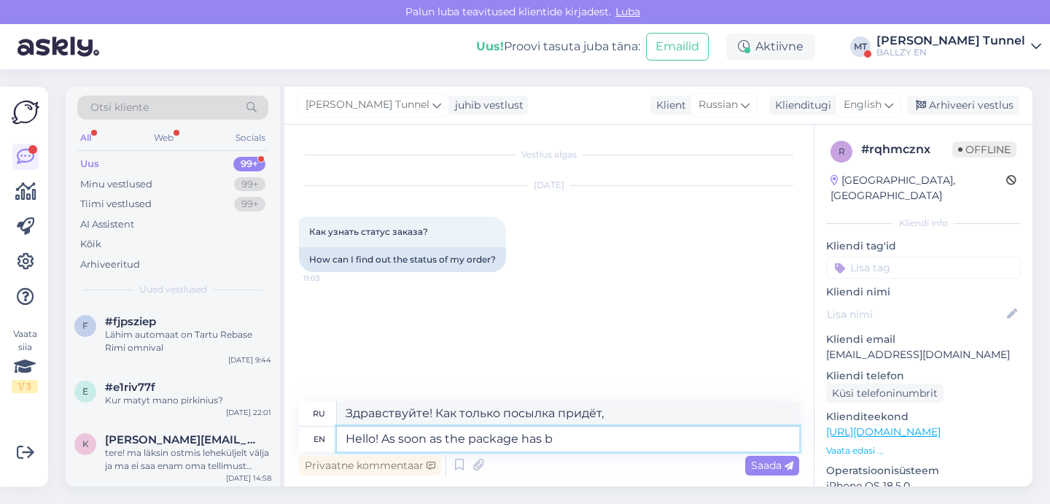
type textarea "Здравствуйте! Как только посылка будет готова,"
type textarea "Hello! As soon as the package has been"
type textarea "Здравствуйте! Как только посылка будет доставлена,"
type textarea "Hello! As soon as the package has been sent"
type textarea "Здравствуйте! Как только посылка будет отправлена,"
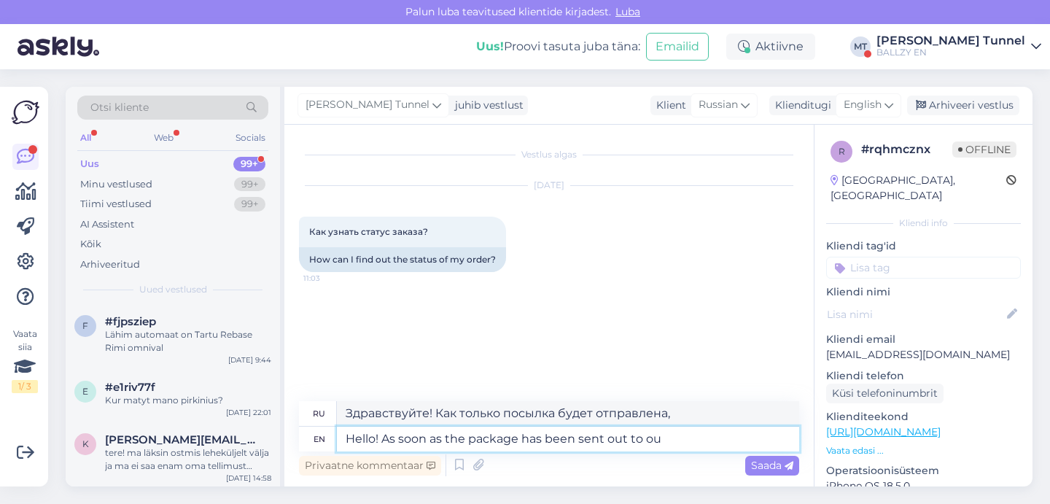
type textarea "Hello! As soon as the package has been sent out to our"
type textarea "Здравствуйте! Как только посылка будет отправлена в наш адрес,"
type textarea "Hello! As soon as the package has been sent out t"
type textarea "Здравствуйте! Как только посылка будет отправлена,"
type textarea "Hello! As soon as the package has been"
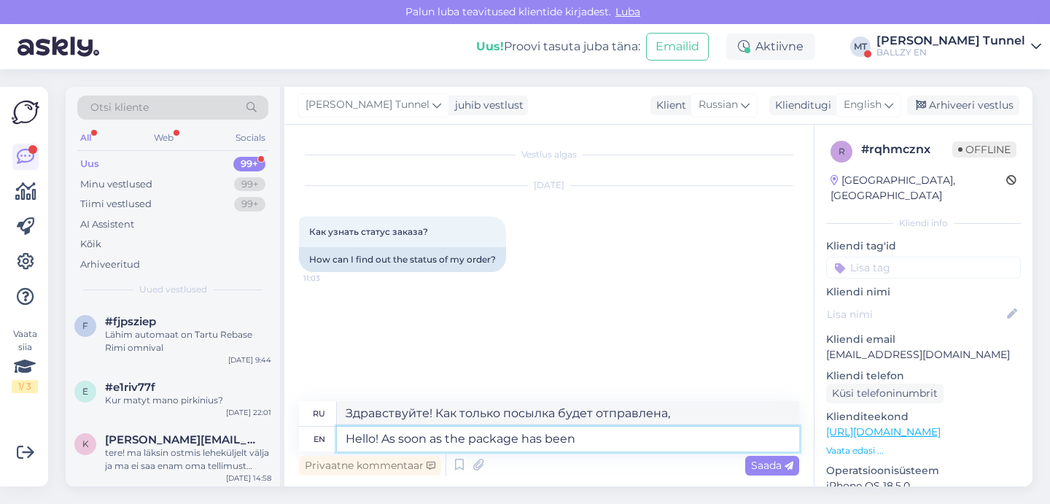
type textarea "Здравствуйте! Как только посылка будет доставлена,"
type textarea "Hello! As soon as the package has"
type textarea "Здравствуйте! Как только посылка будет готова,"
type textarea "Hello! As soon as the package has left t"
type textarea "Здравствуйте! Как только посылка уйдет,"
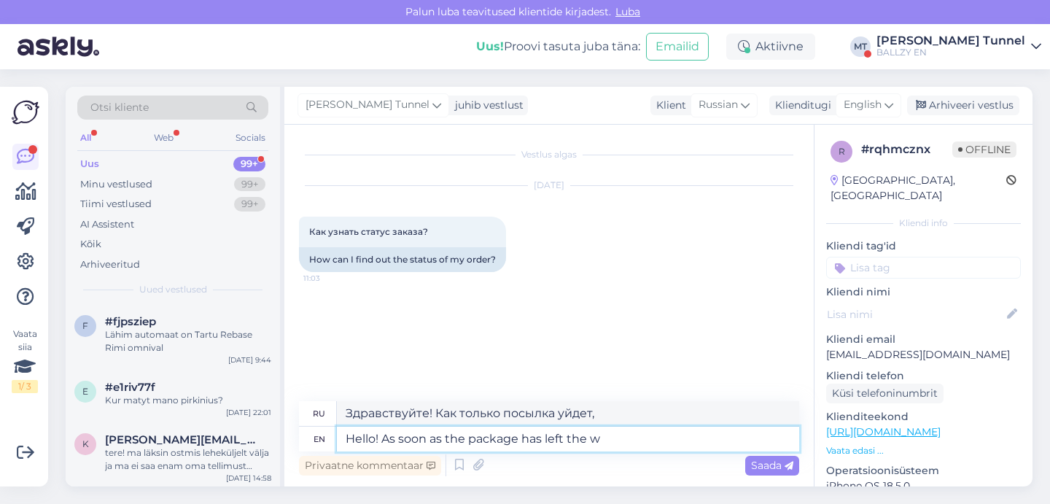
type textarea "Hello! As soon as the package has left the wa"
type textarea "Здравствуйте! Как только посылка покинет"
type textarea "Hello! As soon as the package has left the warehouse then"
type textarea "Здравствуйте! Как только посылка покинет склад,"
type textarea "Hello! As soon as the package has left the warehouse then y"
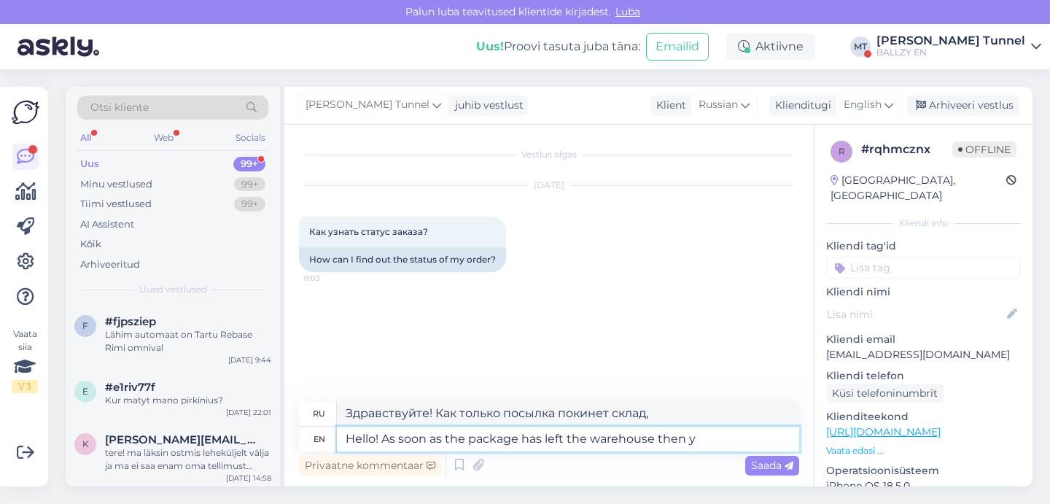
type textarea "Здравствуйте! Как только посылка покинет склад, то..."
type textarea "Hello! As soon as the package has left the warehouse then you w"
type textarea "Здравствуйте! Как только посылка покинет склад, вы..."
type textarea "Hello! As soon as the package has left the warehouse then you will receive t"
type textarea "Здравствуйте! Как только посылка покинет склад, вы получите"
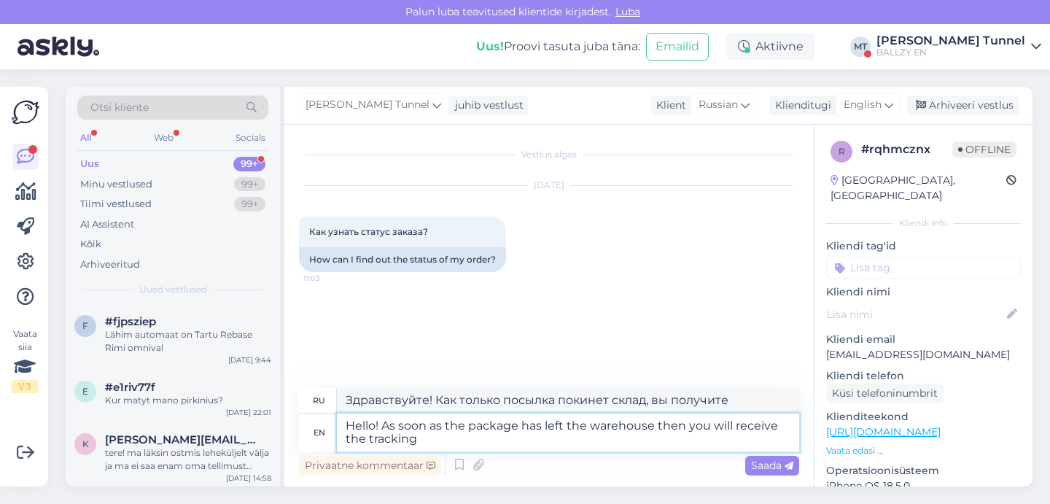
type textarea "Hello! As soon as the package has left the warehouse then you will receive the …"
type textarea "Здравствуйте! Как только посылка покинет склад, вы получите трек-номер."
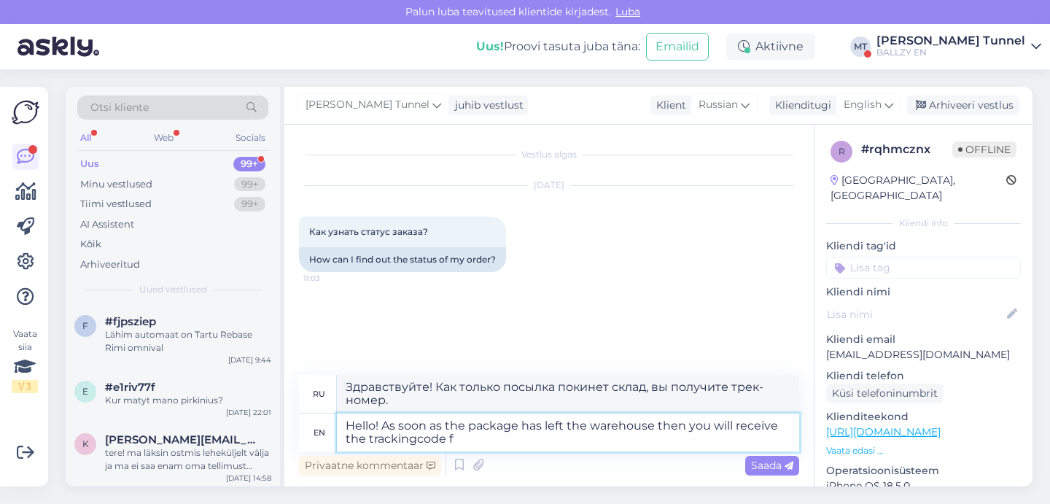
type textarea "Hello! As soon as the package has left the warehouse then you will receive the …"
type textarea "Здравствуйте! Как только посылка покинет склад, вы получите код отслеживания."
paste textarea "courier company"
type textarea "Hello! As soon as the package has left the warehouse then you will receive the …"
type textarea "Здравствуйте! Как только посылка покинет склад, курьерская компания вышлет вам …"
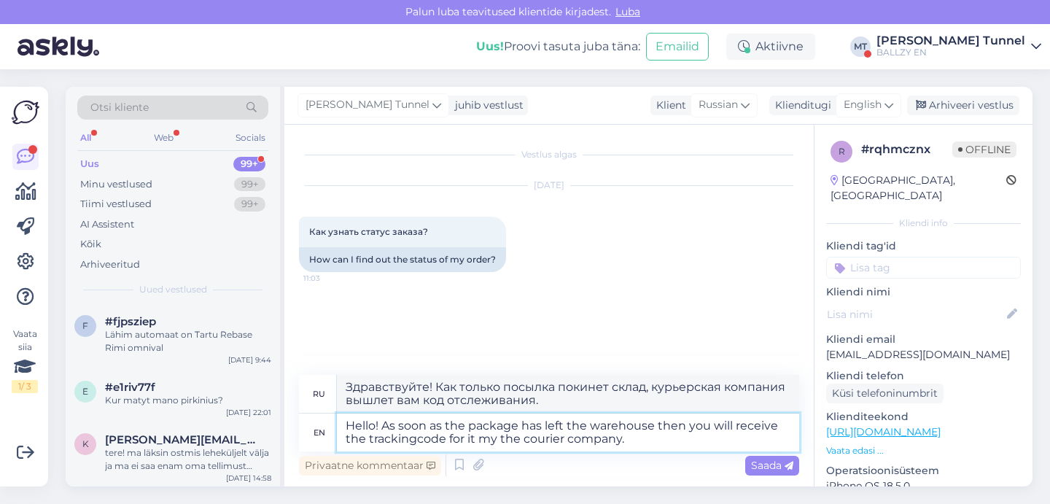
click at [491, 442] on textarea "Hello! As soon as the package has left the warehouse then you will receive the …" at bounding box center [568, 432] width 462 height 38
type textarea "Hello! As soon as the package has left the warehouse then you will receive the …"
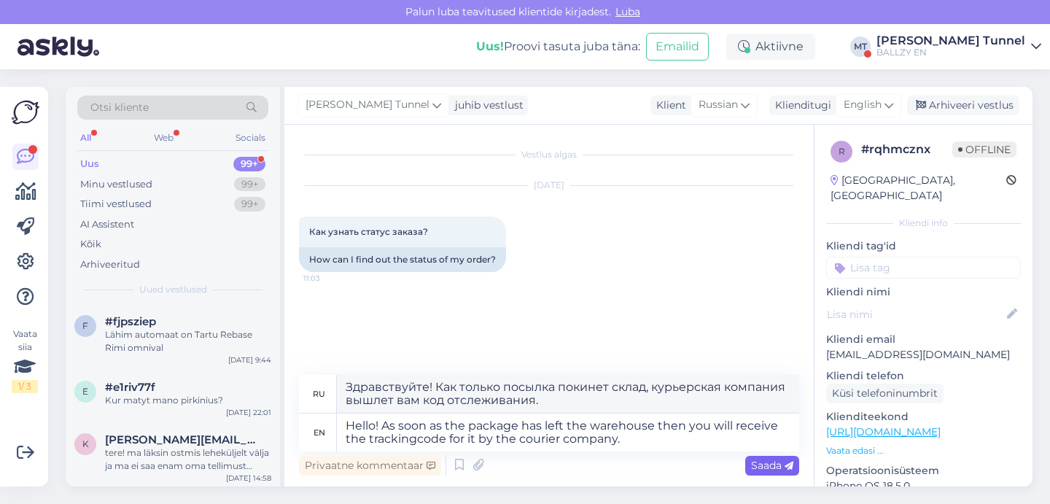
click at [750, 467] on div "Saada" at bounding box center [772, 466] width 54 height 20
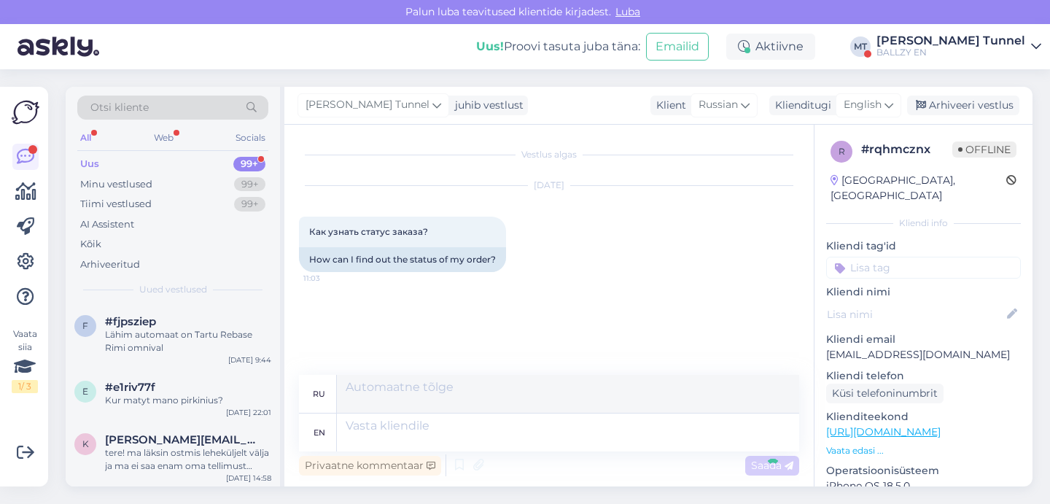
scroll to position [27, 0]
